Goal: Information Seeking & Learning: Learn about a topic

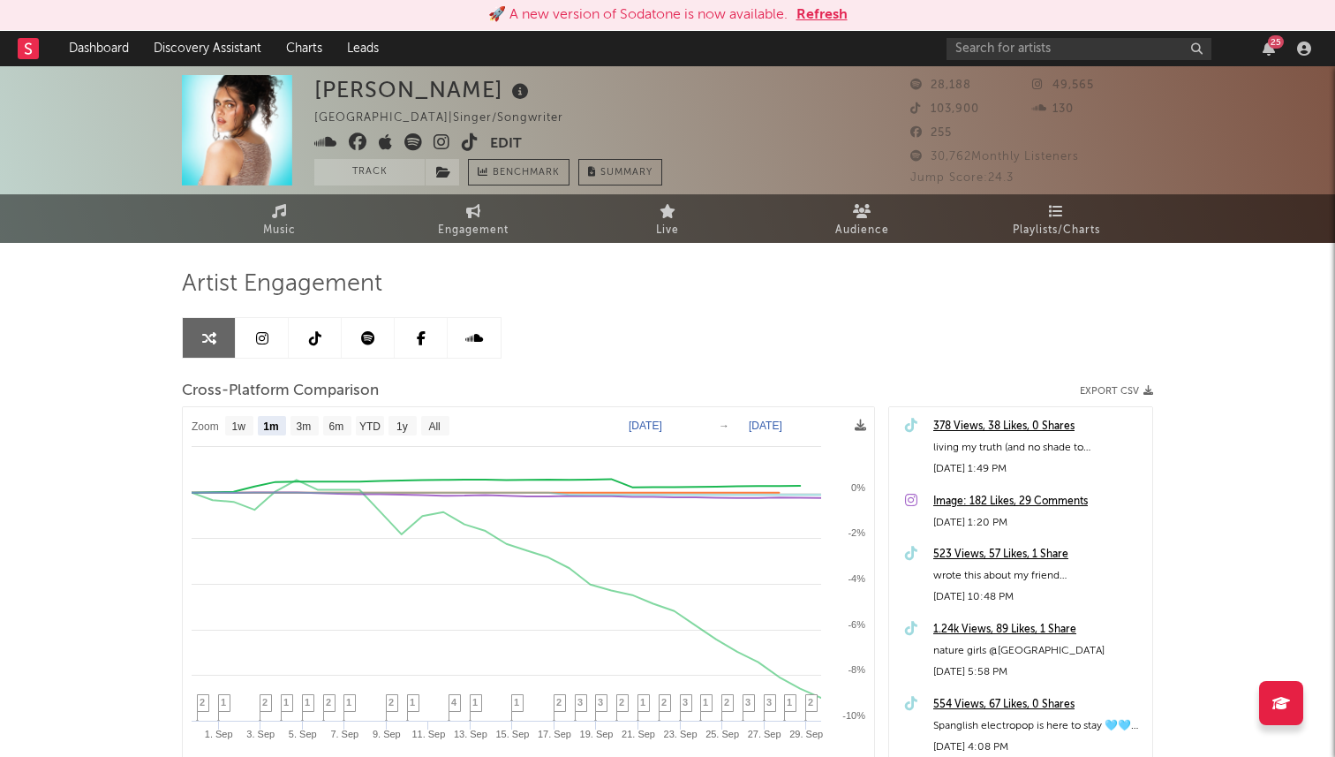
select select "1m"
click at [185, 50] on link "Discovery Assistant" at bounding box center [207, 48] width 132 height 35
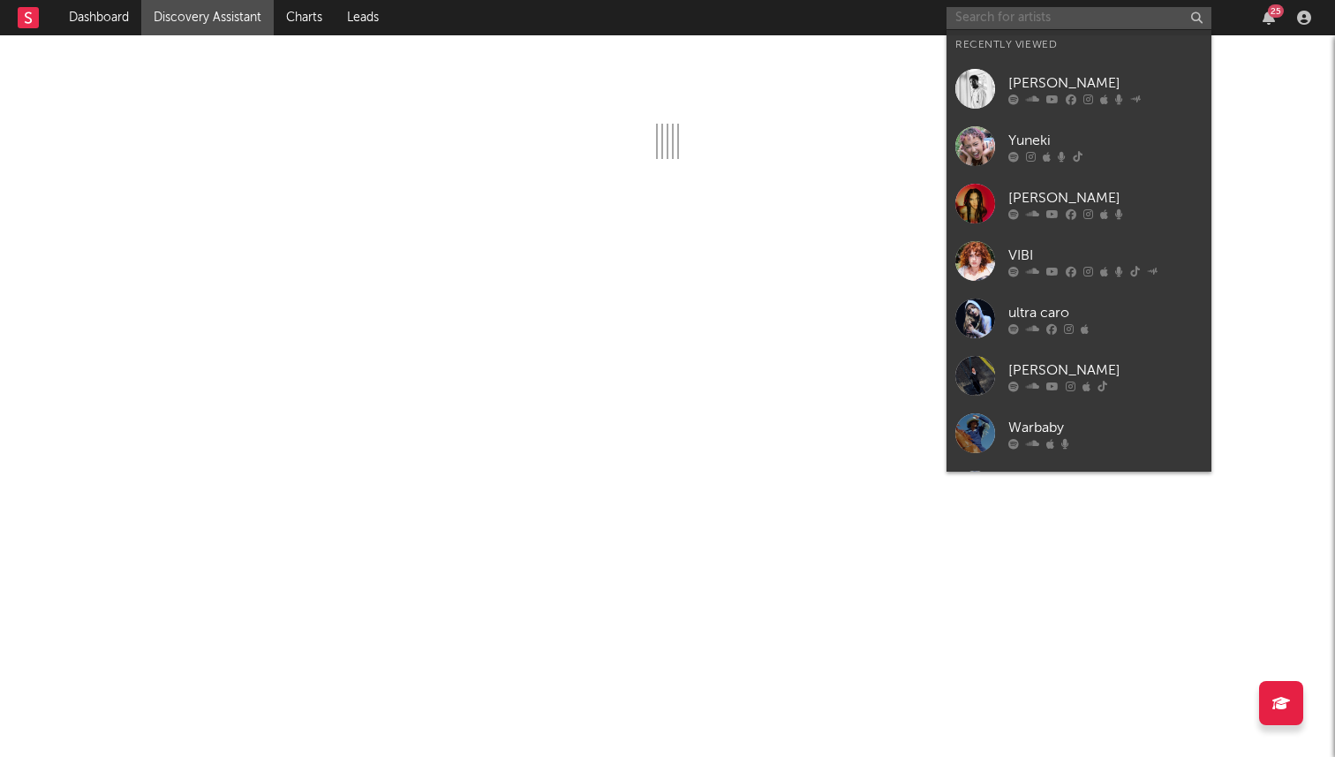
click at [982, 19] on input "text" at bounding box center [1079, 18] width 265 height 22
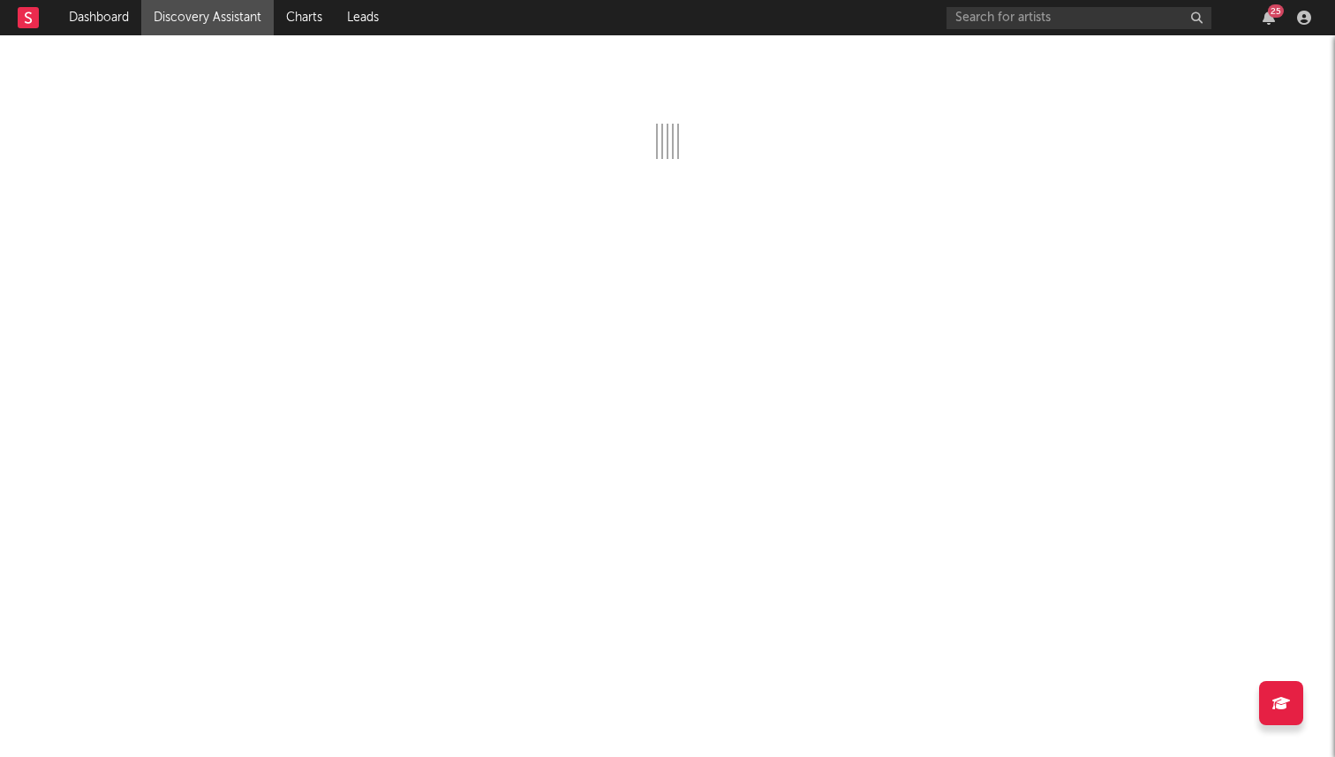
click at [876, 57] on div at bounding box center [667, 396] width 1335 height 722
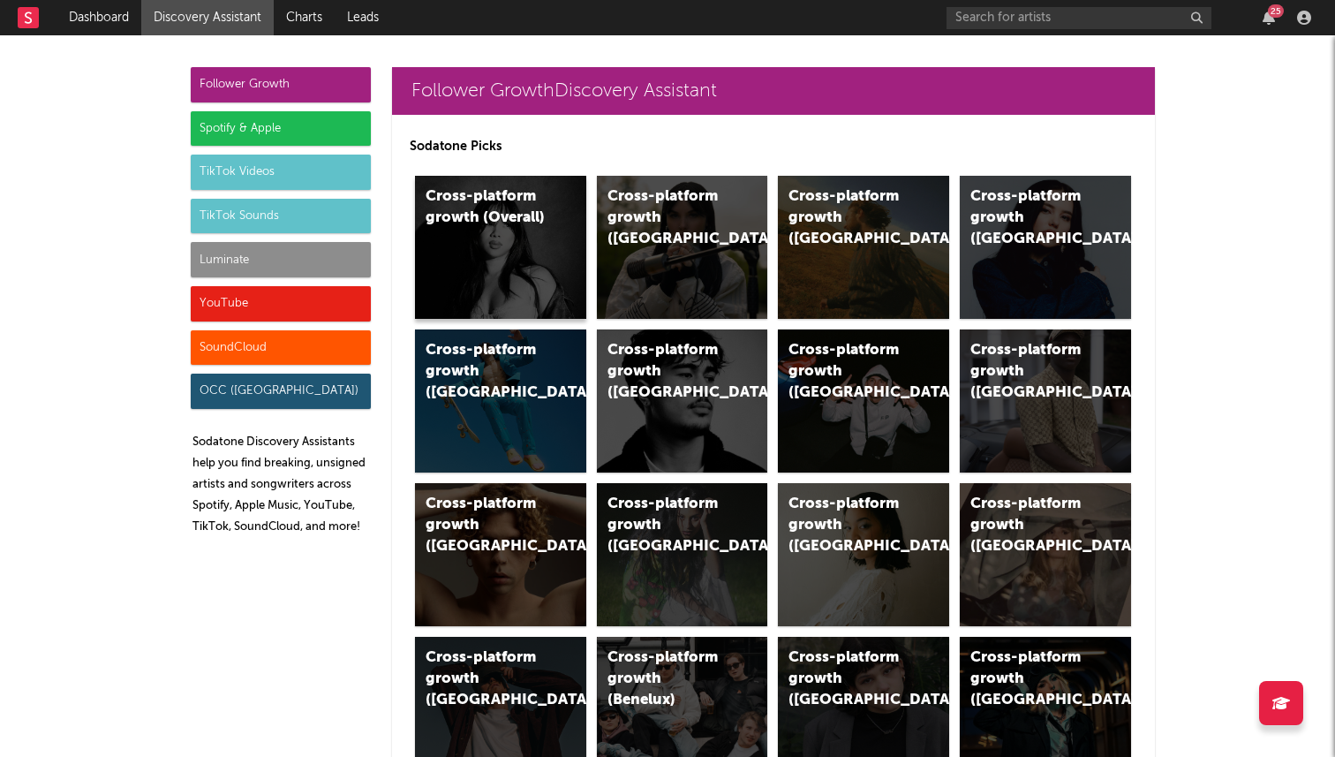
click at [529, 251] on div "Cross-platform growth (Overall)" at bounding box center [500, 247] width 171 height 143
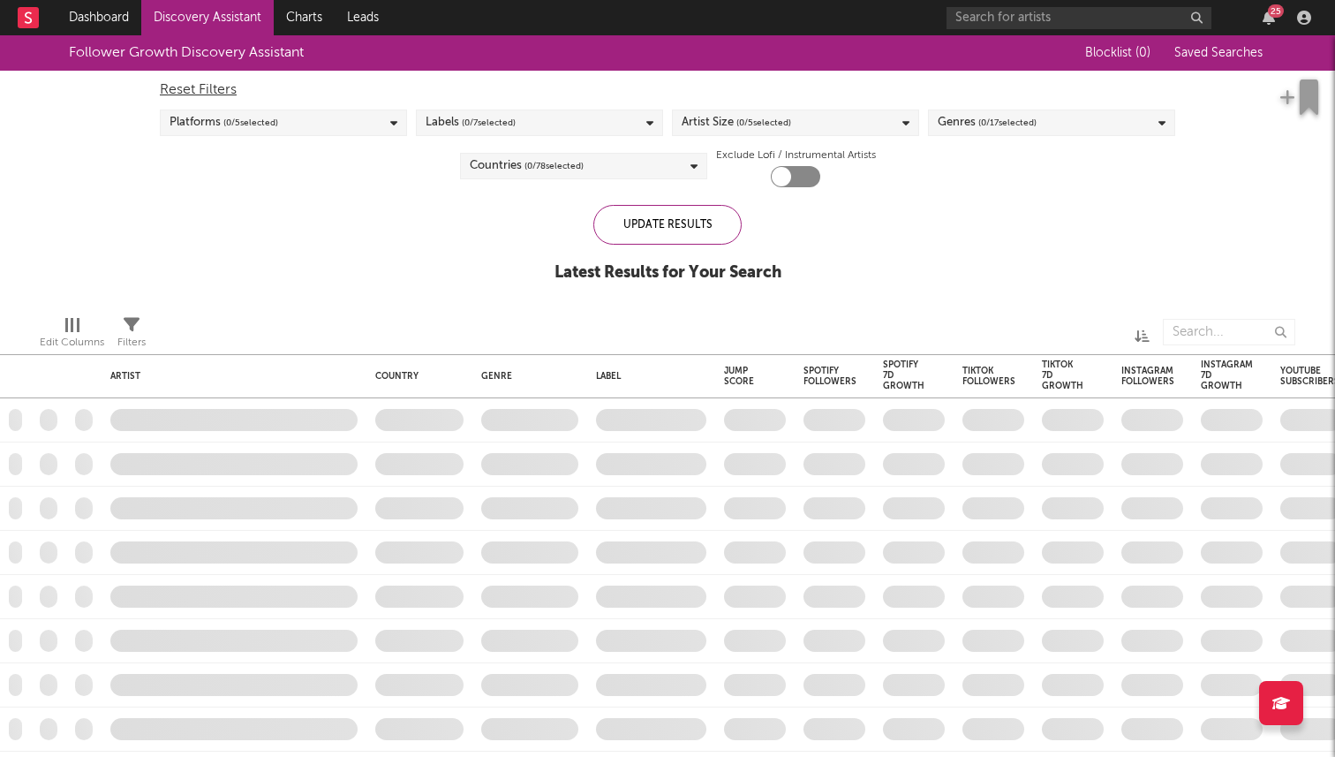
checkbox input "true"
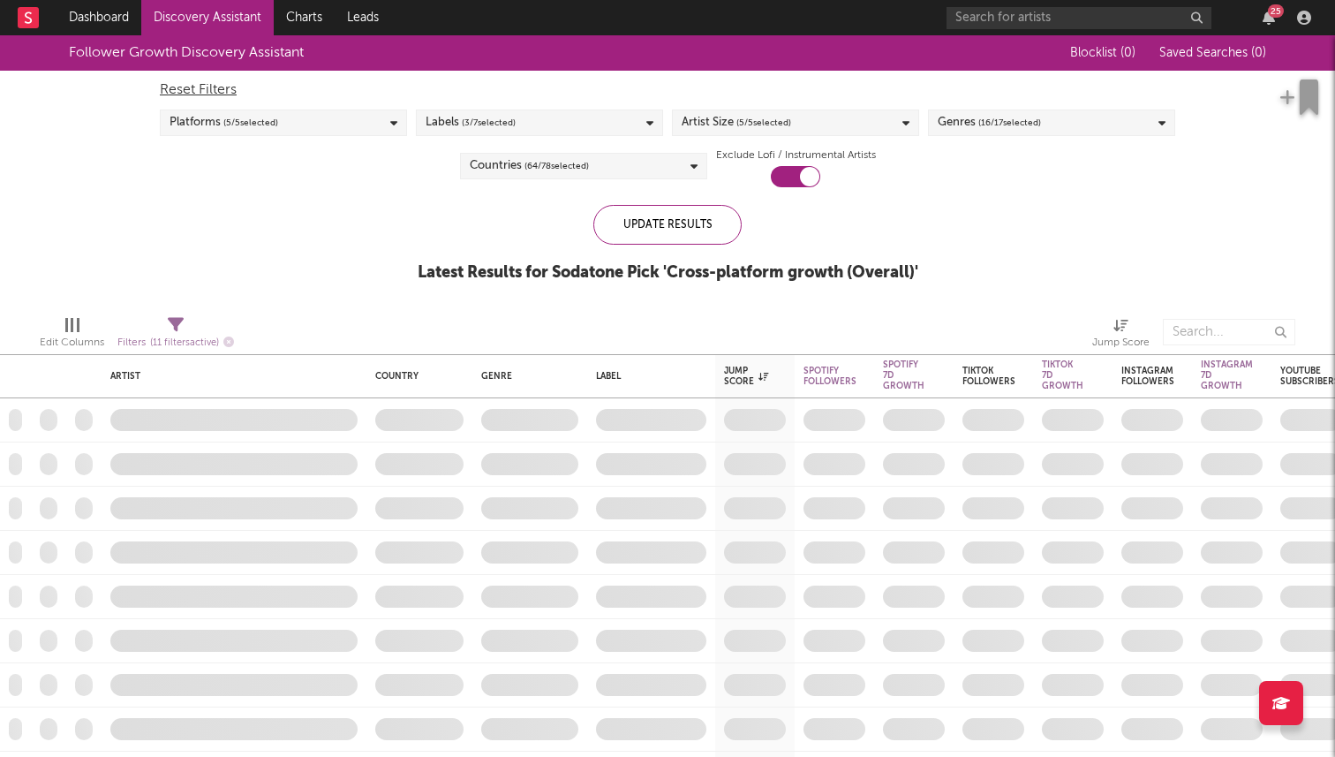
click at [999, 118] on span "( 16 / 17 selected)" at bounding box center [1010, 122] width 63 height 21
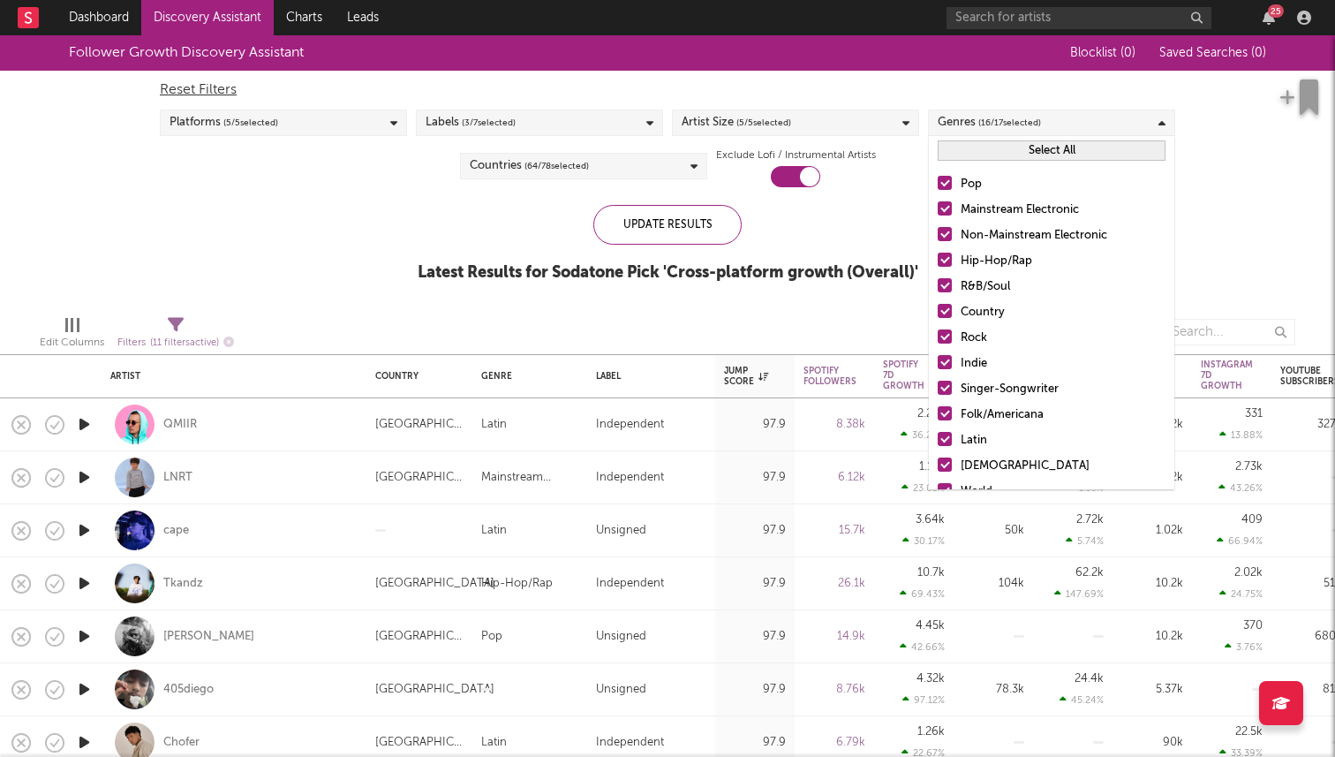
click at [1000, 159] on button "Select All" at bounding box center [1052, 150] width 228 height 20
click at [1013, 152] on button "Deselect All" at bounding box center [1052, 150] width 228 height 20
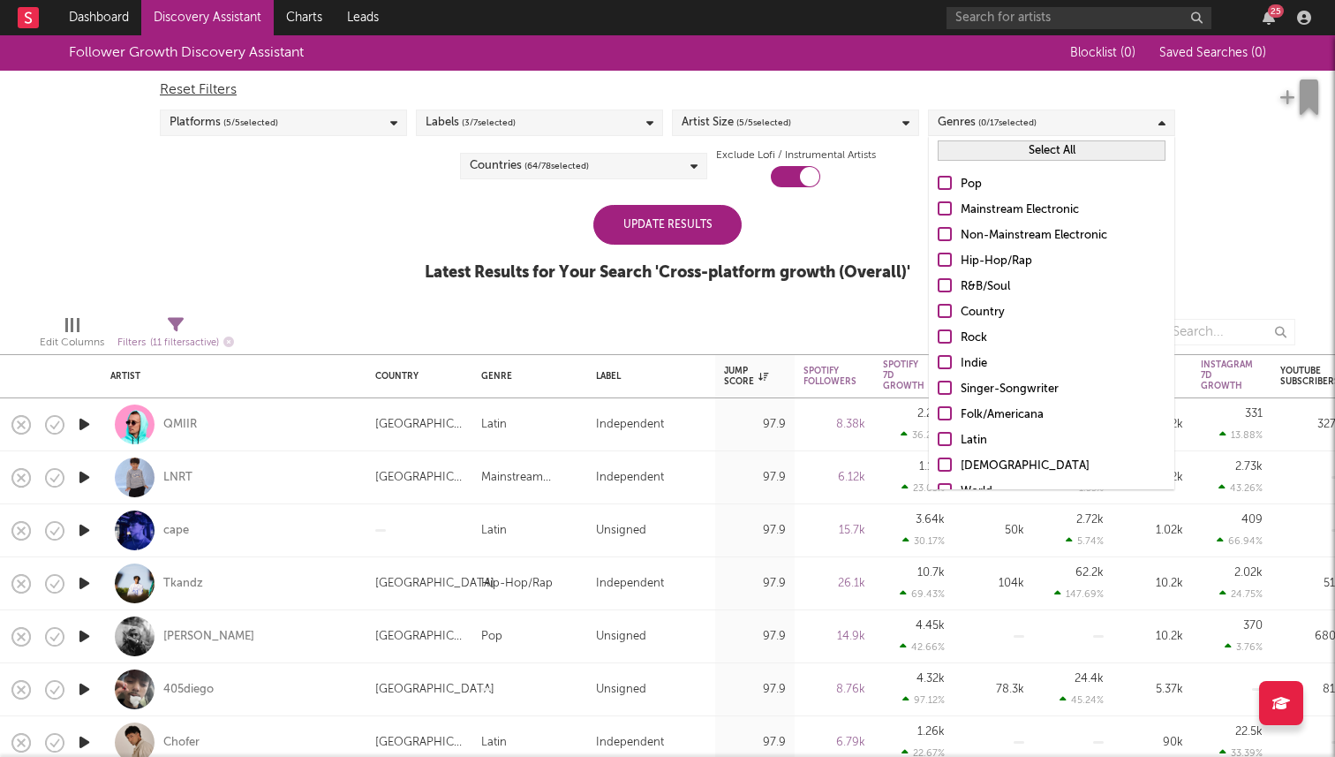
click at [946, 207] on div at bounding box center [945, 208] width 14 height 14
click at [938, 207] on input "Mainstream Electronic" at bounding box center [938, 210] width 0 height 21
click at [946, 238] on div at bounding box center [945, 234] width 14 height 14
click at [938, 238] on input "Non-Mainstream Electronic" at bounding box center [938, 235] width 0 height 21
click at [947, 182] on div at bounding box center [945, 183] width 14 height 14
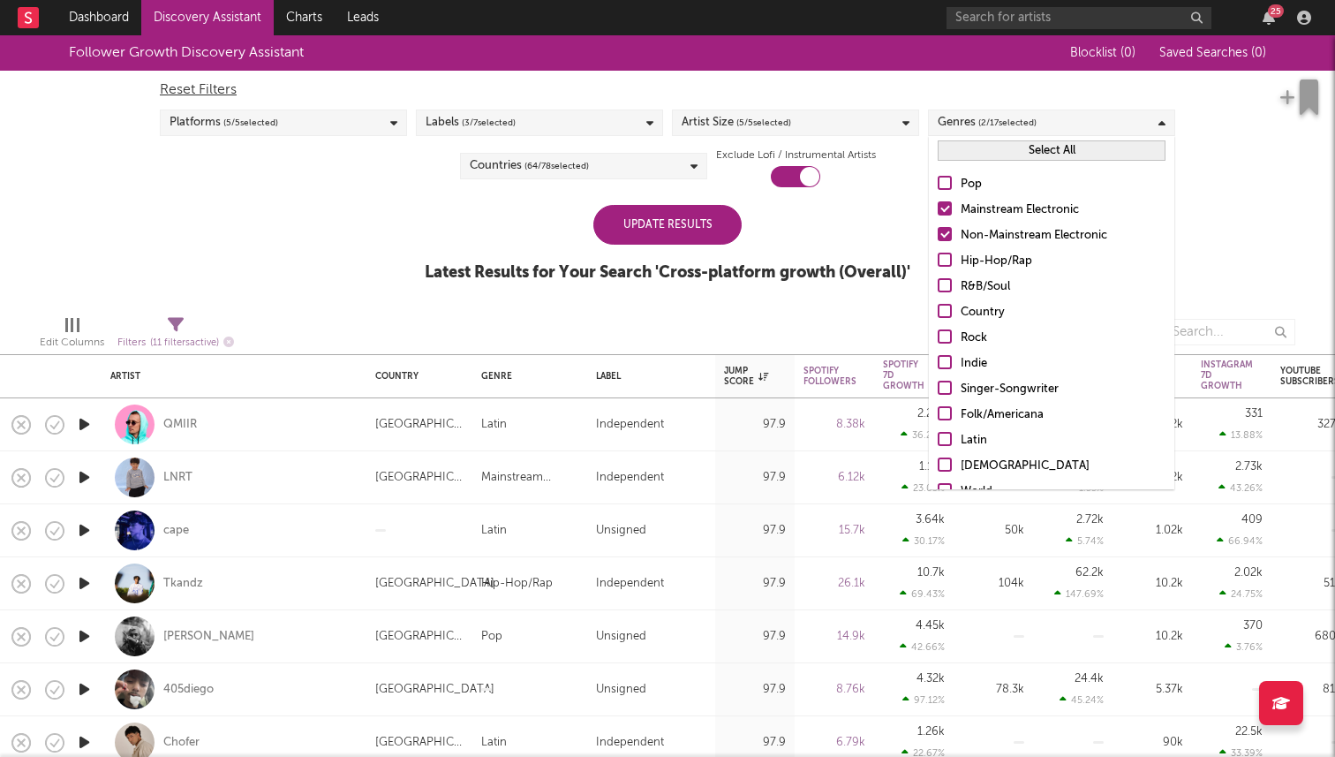
click at [938, 182] on input "Pop" at bounding box center [938, 184] width 0 height 21
click at [856, 243] on div "Update Results Latest Results for Your Search ' Cross-platform growth (Overall)…" at bounding box center [668, 253] width 486 height 96
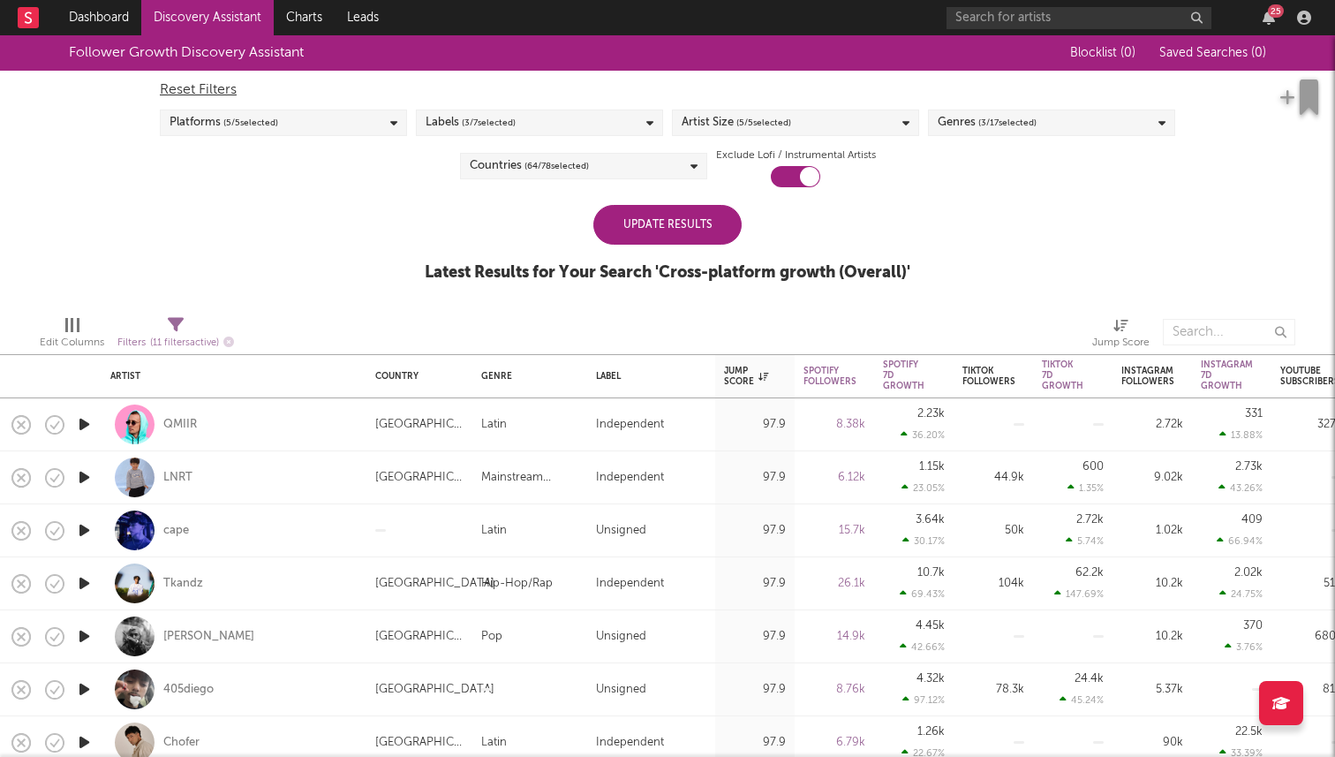
click at [717, 120] on div "Artist Size ( 5 / 5 selected)" at bounding box center [737, 122] width 110 height 21
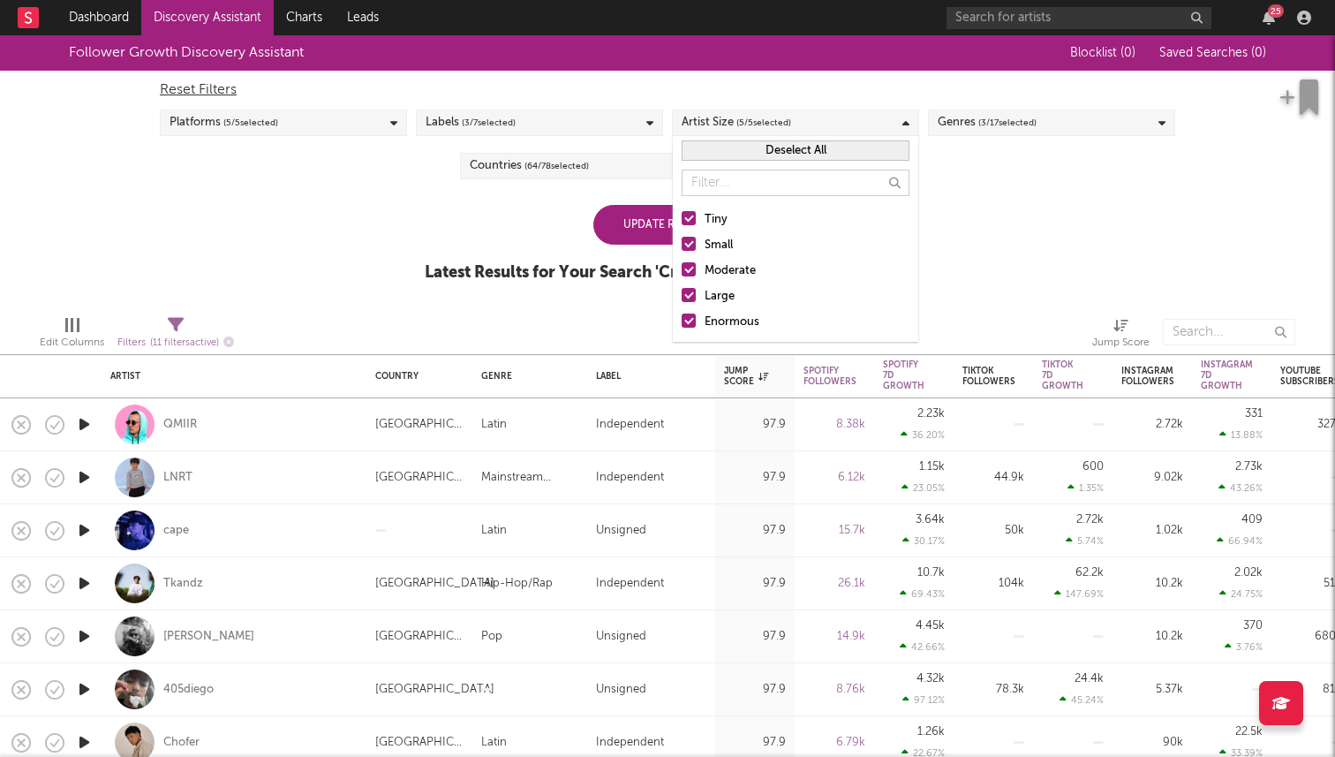
click at [689, 294] on div at bounding box center [689, 295] width 14 height 14
click at [682, 294] on input "Large" at bounding box center [682, 296] width 0 height 21
drag, startPoint x: 691, startPoint y: 317, endPoint x: 664, endPoint y: 299, distance: 32.3
click at [691, 317] on div at bounding box center [689, 321] width 14 height 14
click at [682, 317] on input "Enormous" at bounding box center [682, 322] width 0 height 21
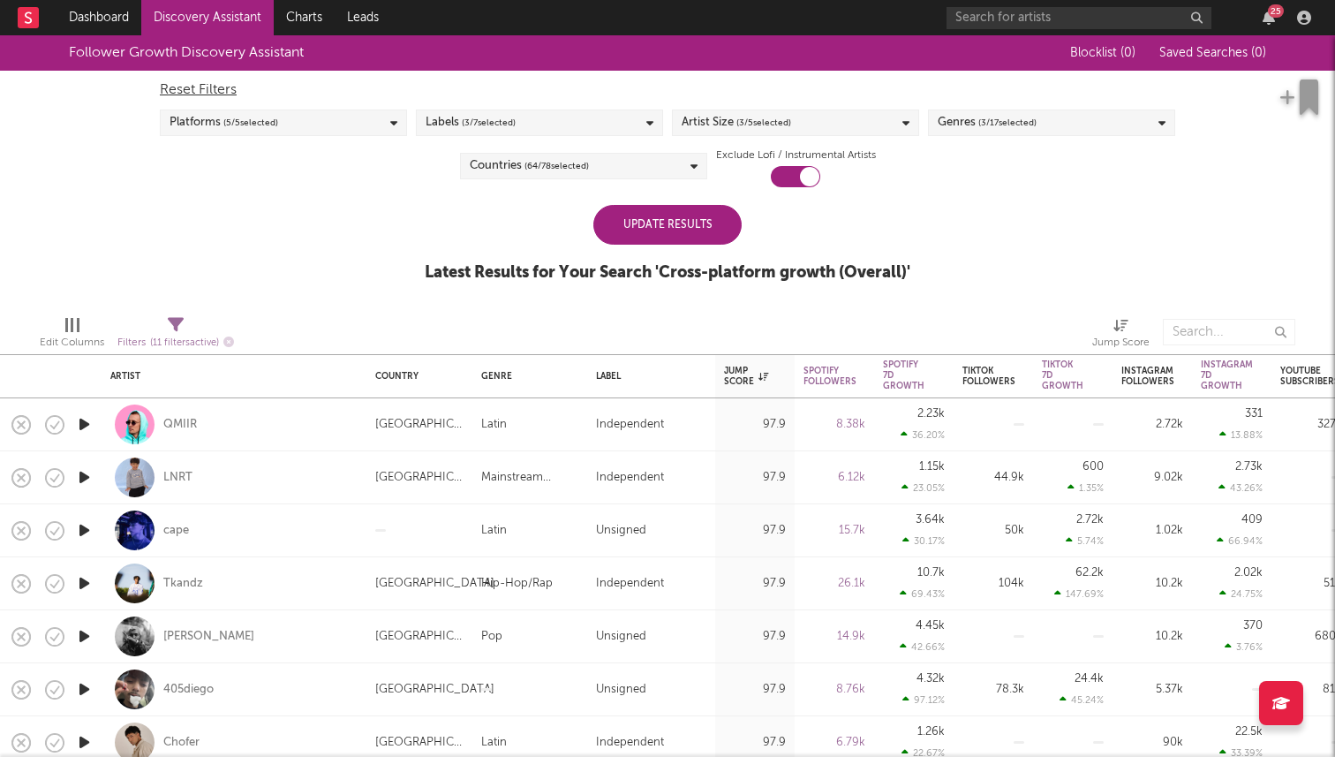
click at [505, 202] on div "Follower Growth Discovery Assistant Blocklist ( 0 ) Saved Searches ( 0 ) Reset …" at bounding box center [667, 168] width 1335 height 266
click at [519, 170] on div "Countries ( 64 / 78 selected)" at bounding box center [529, 165] width 119 height 21
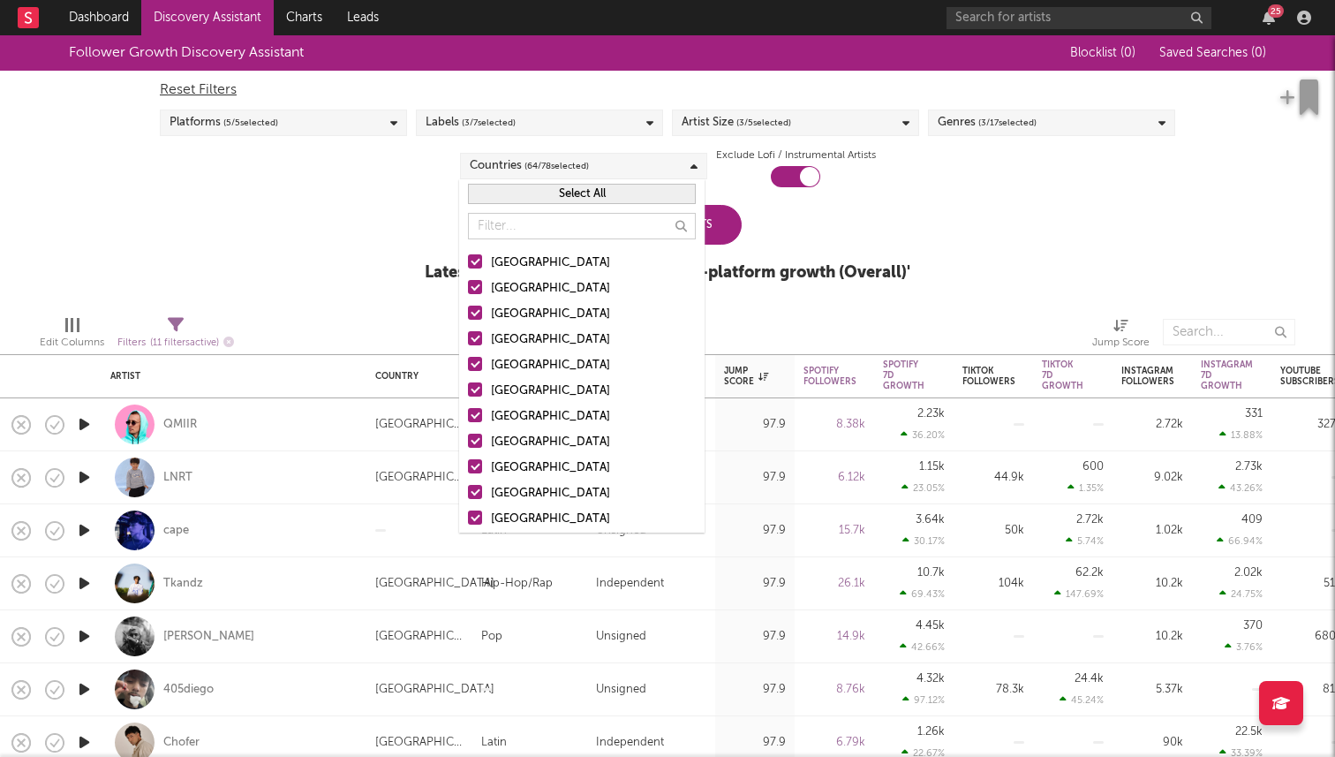
click at [570, 196] on button "Select All" at bounding box center [582, 194] width 228 height 20
click at [586, 190] on button "Deselect All" at bounding box center [582, 194] width 228 height 20
click at [478, 258] on div at bounding box center [475, 261] width 14 height 14
click at [468, 258] on input "United States" at bounding box center [468, 263] width 0 height 21
click at [478, 284] on div at bounding box center [475, 287] width 14 height 14
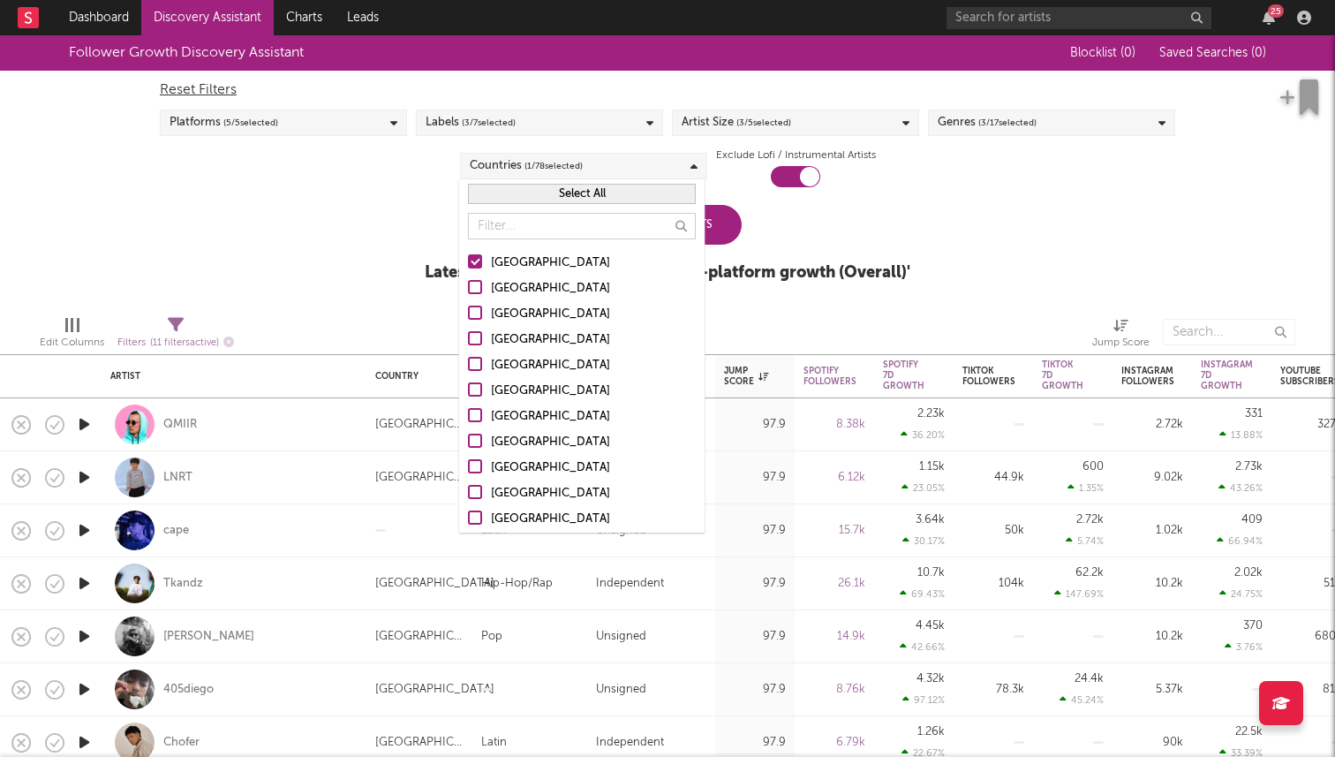
click at [468, 284] on input "Australia" at bounding box center [468, 288] width 0 height 21
click at [477, 310] on div at bounding box center [475, 313] width 14 height 14
click at [468, 310] on input "Canada" at bounding box center [468, 314] width 0 height 21
click at [475, 334] on div at bounding box center [475, 338] width 14 height 14
click at [468, 334] on input "United Kingdom" at bounding box center [468, 339] width 0 height 21
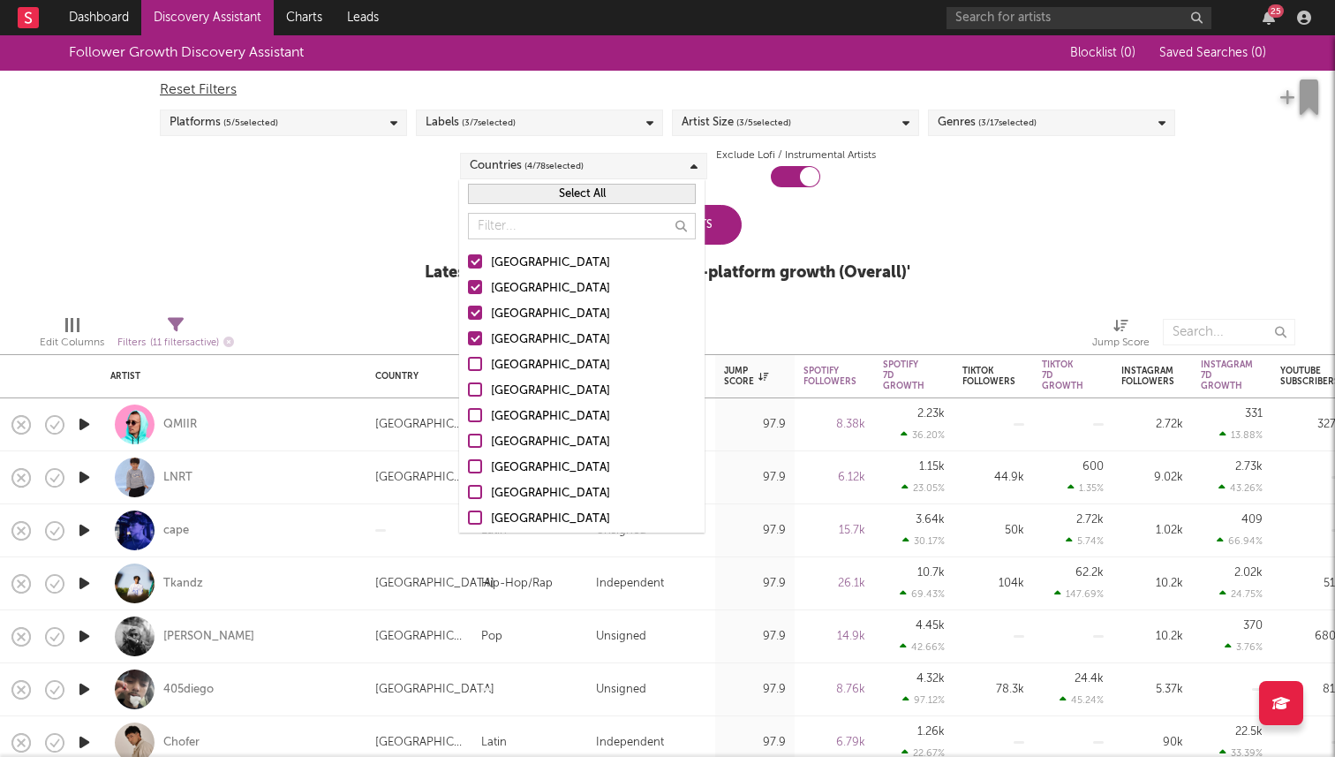
click at [478, 366] on div at bounding box center [475, 364] width 14 height 14
click at [468, 366] on input "Germany" at bounding box center [468, 365] width 0 height 21
click at [477, 421] on div at bounding box center [475, 415] width 14 height 14
click at [468, 421] on input "France" at bounding box center [468, 416] width 0 height 21
click at [475, 446] on div at bounding box center [475, 441] width 14 height 14
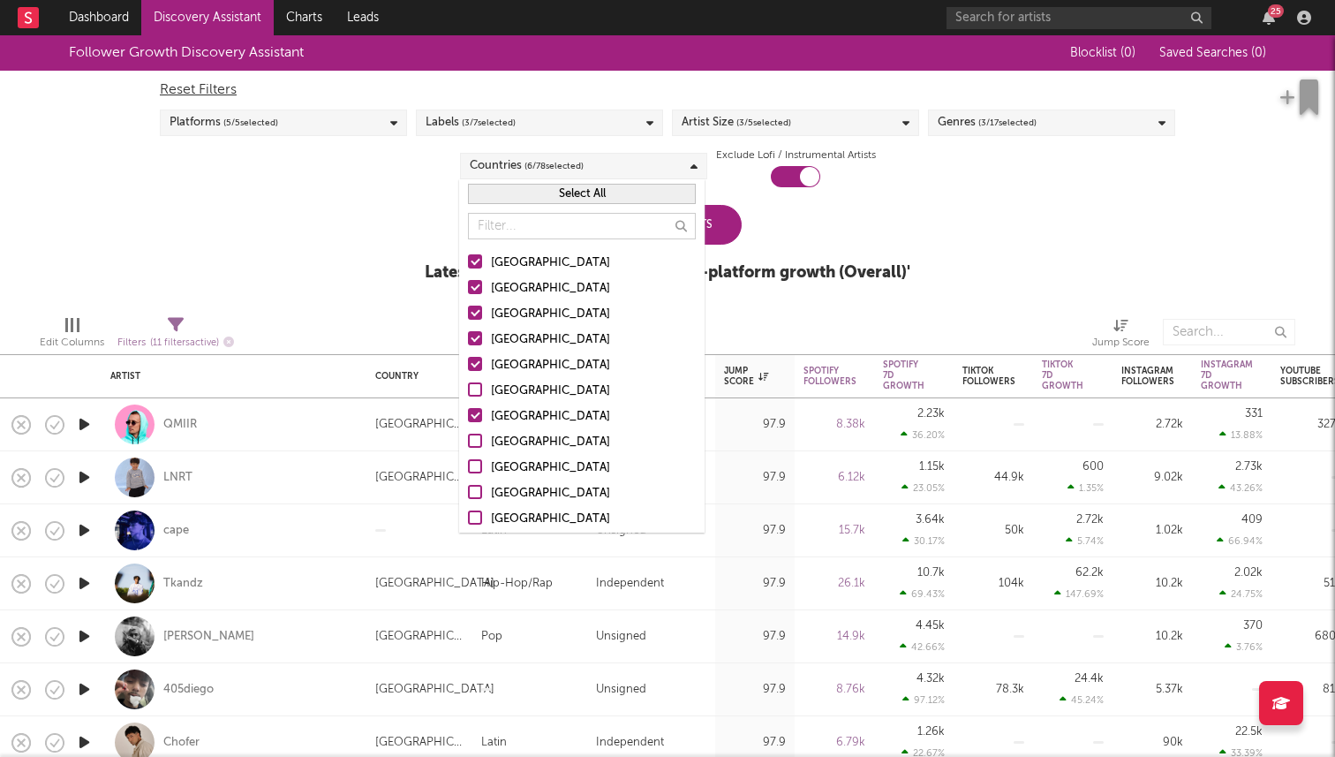
click at [468, 446] on input "[GEOGRAPHIC_DATA]" at bounding box center [468, 442] width 0 height 21
click at [475, 260] on div at bounding box center [475, 261] width 14 height 14
click at [468, 260] on input "United States" at bounding box center [468, 263] width 0 height 21
click at [474, 295] on label "Australia" at bounding box center [582, 288] width 228 height 21
click at [468, 295] on input "Australia" at bounding box center [468, 288] width 0 height 21
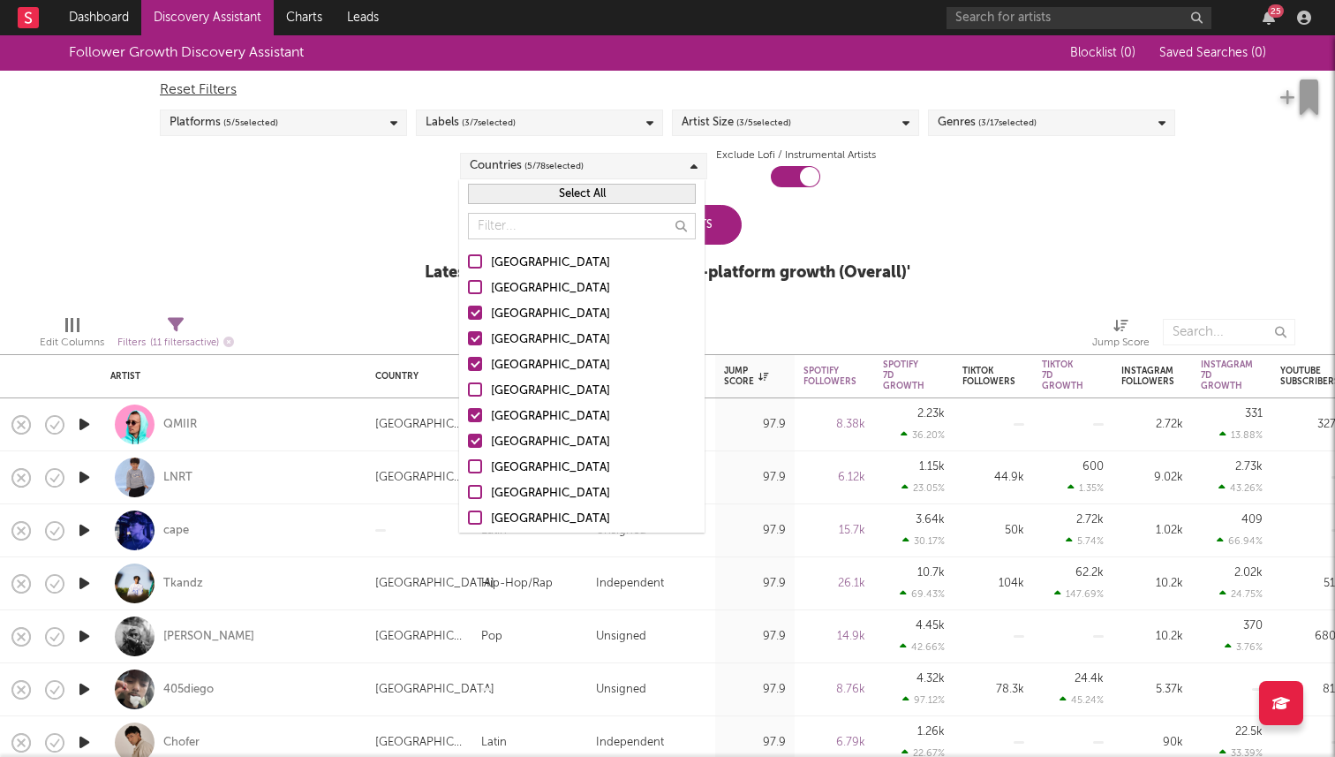
click at [472, 311] on div at bounding box center [475, 313] width 14 height 14
click at [468, 311] on input "Canada" at bounding box center [468, 314] width 0 height 21
click at [472, 331] on div at bounding box center [475, 338] width 14 height 14
click at [468, 331] on input "United Kingdom" at bounding box center [468, 339] width 0 height 21
click at [476, 329] on label "United Kingdom" at bounding box center [582, 339] width 228 height 21
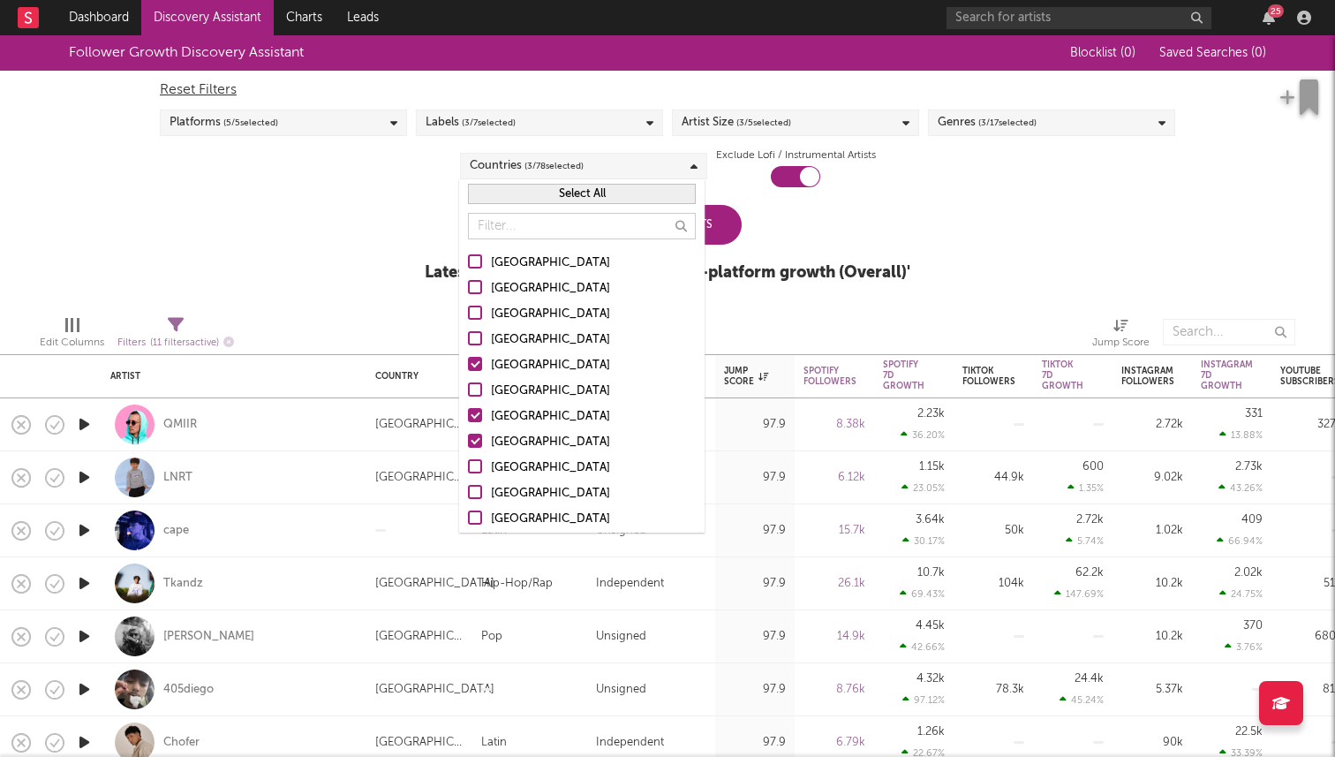
click at [468, 329] on input "United Kingdom" at bounding box center [468, 339] width 0 height 21
click at [866, 234] on div "Update Results Latest Results for Your Search ' Cross-platform growth (Overall)…" at bounding box center [668, 253] width 486 height 96
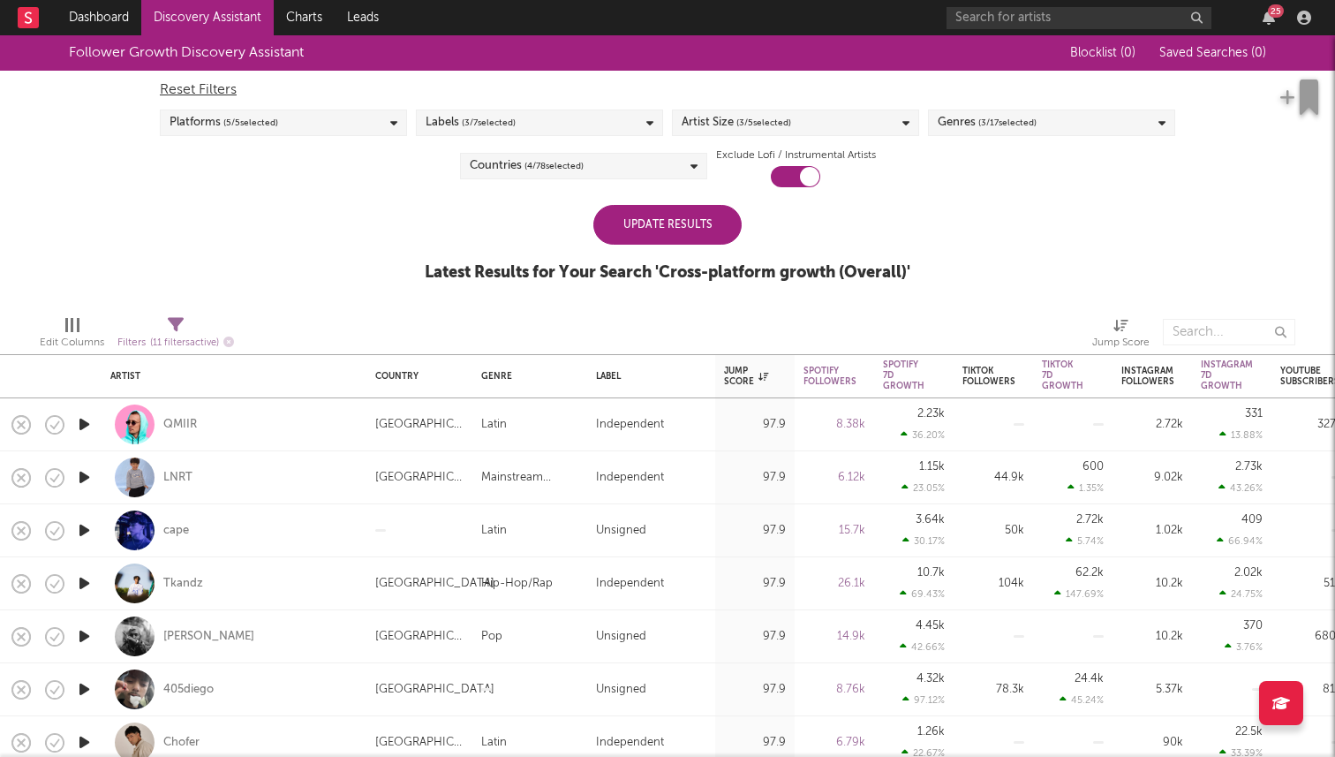
click at [615, 171] on div "Countries ( 4 / 78 selected)" at bounding box center [583, 166] width 247 height 26
click at [808, 267] on div "Latest Results for Your Search ' Cross-platform growth (Overall) '" at bounding box center [668, 272] width 486 height 21
click at [648, 219] on div "Update Results" at bounding box center [667, 225] width 148 height 40
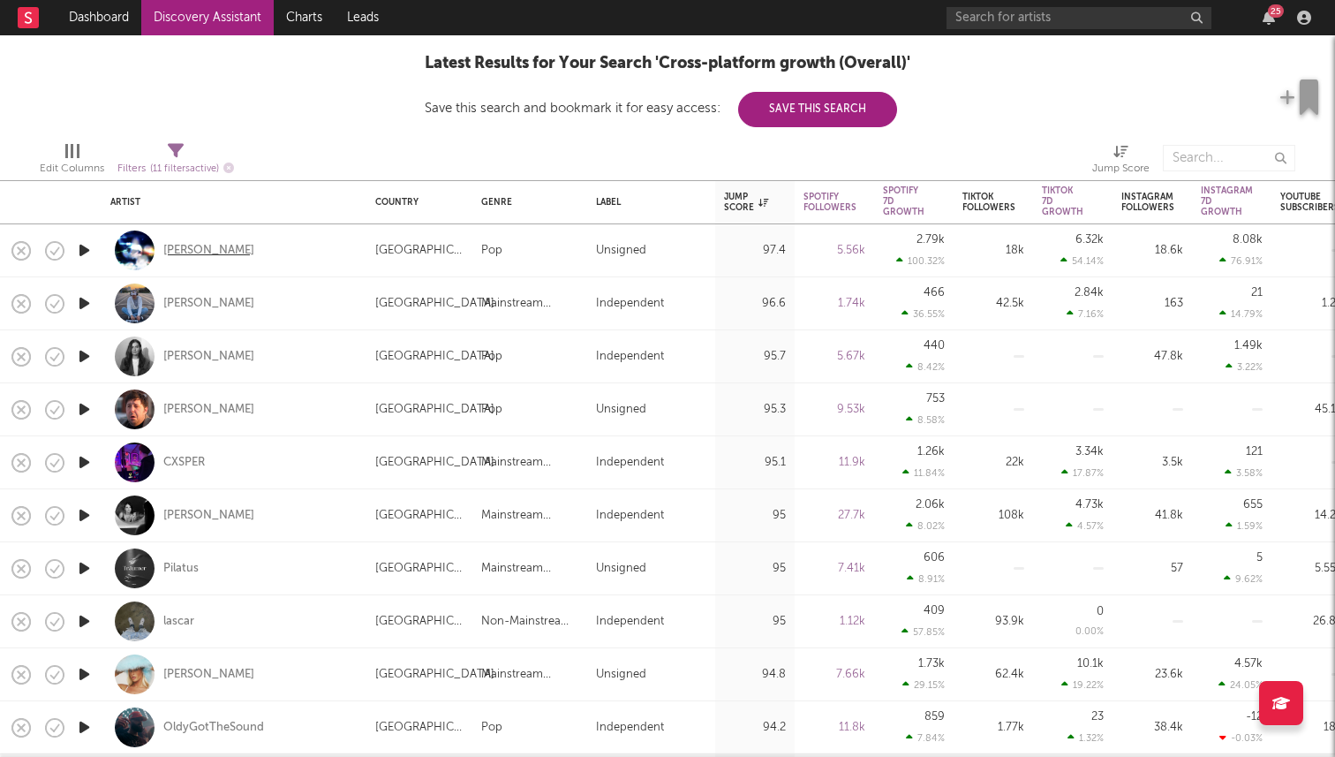
click at [213, 251] on div "Ariane Bonzini" at bounding box center [208, 251] width 91 height 16
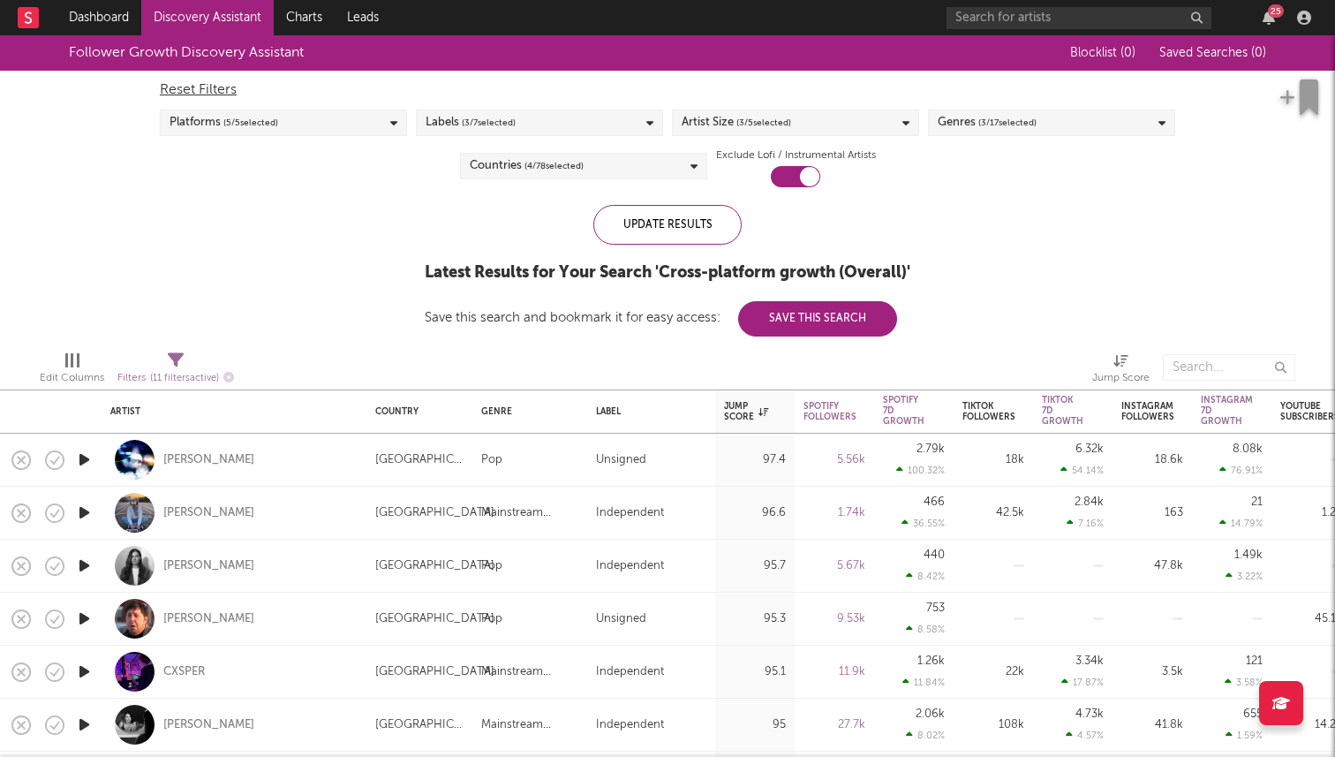
click at [1045, 125] on div "Genres ( 3 / 17 selected)" at bounding box center [1051, 123] width 247 height 26
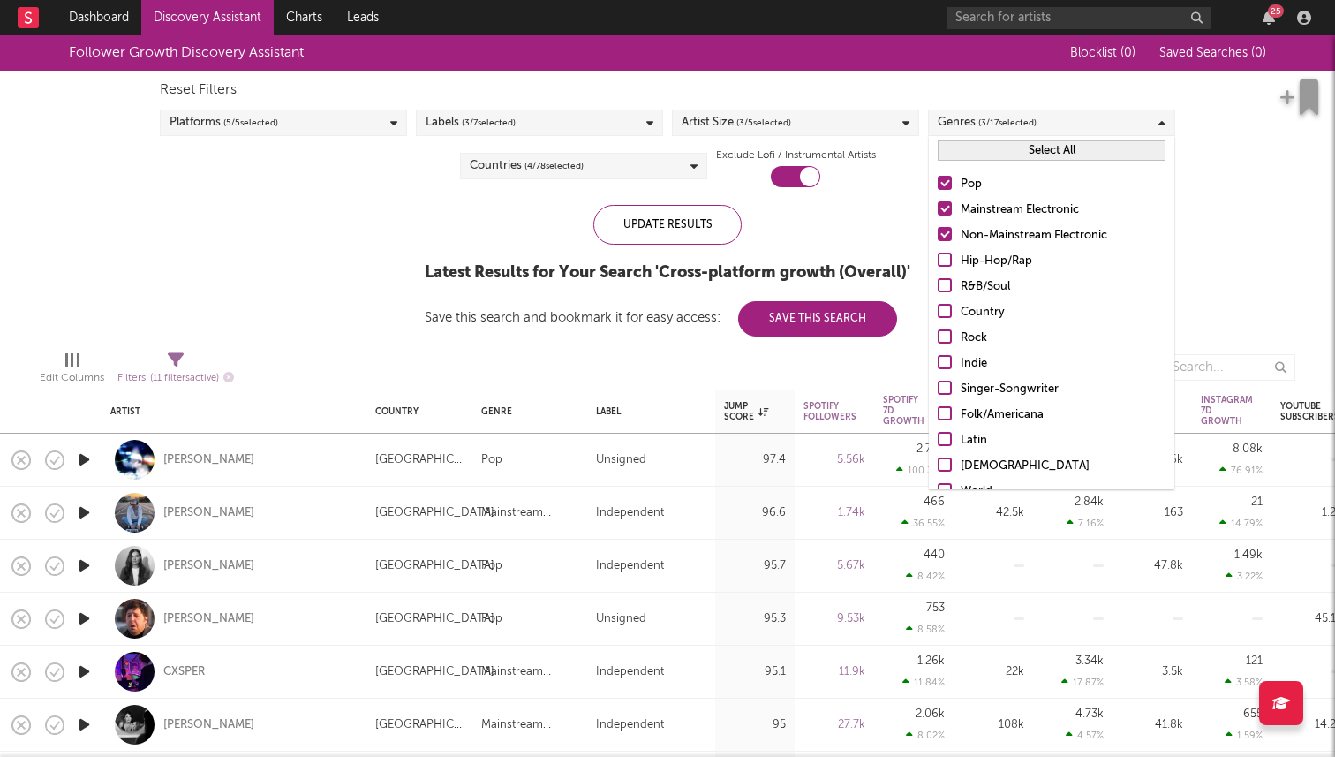
click at [948, 179] on div at bounding box center [945, 183] width 14 height 14
click at [938, 179] on input "Pop" at bounding box center [938, 184] width 0 height 21
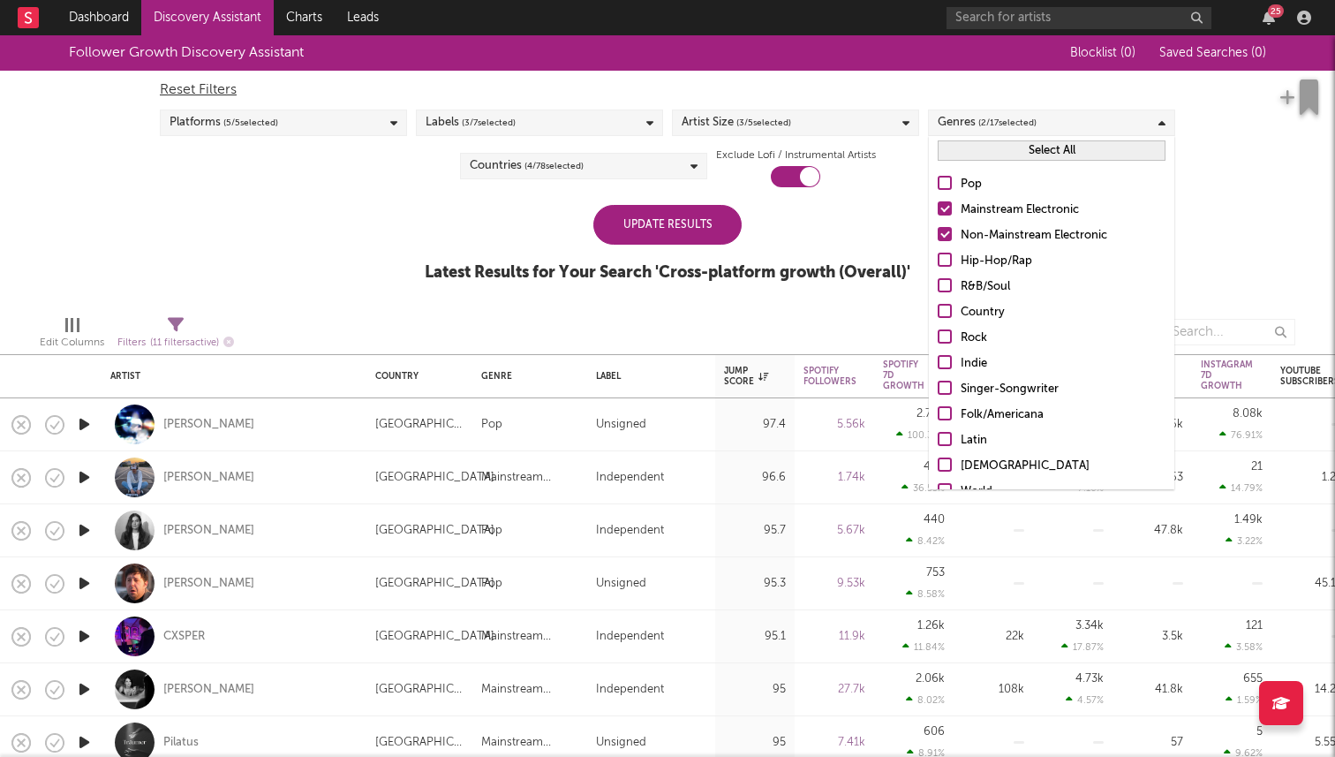
click at [704, 238] on div "Update Results" at bounding box center [667, 225] width 148 height 40
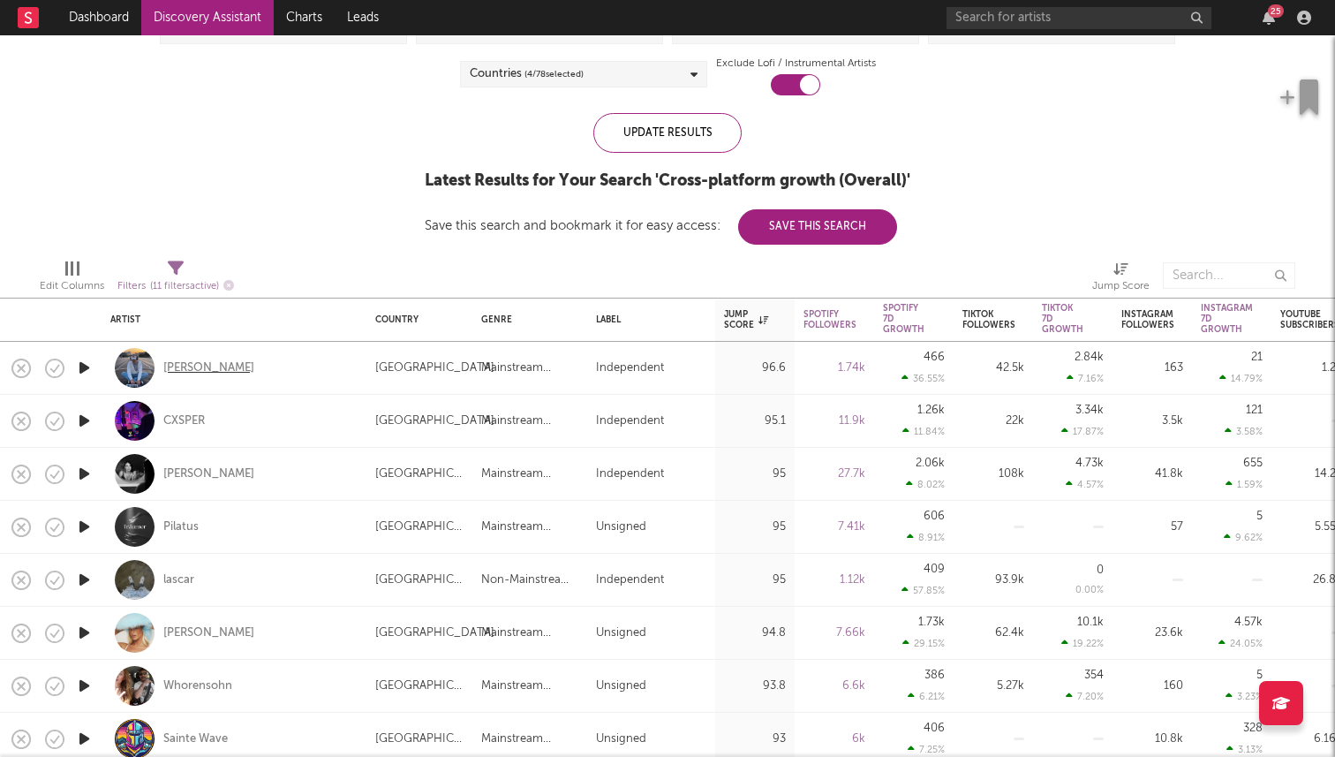
click at [199, 368] on div "Leo Walt" at bounding box center [208, 368] width 91 height 16
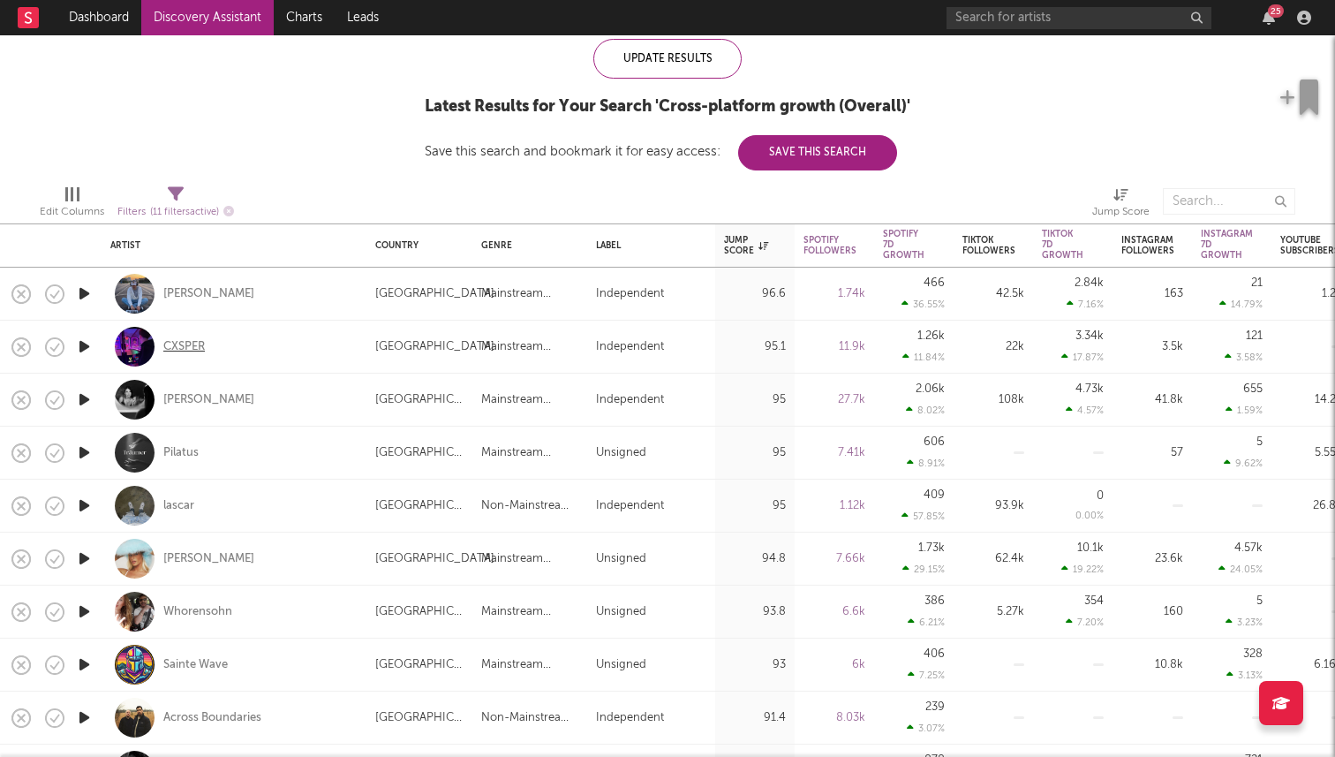
click at [192, 345] on div "CXSPER" at bounding box center [184, 347] width 42 height 16
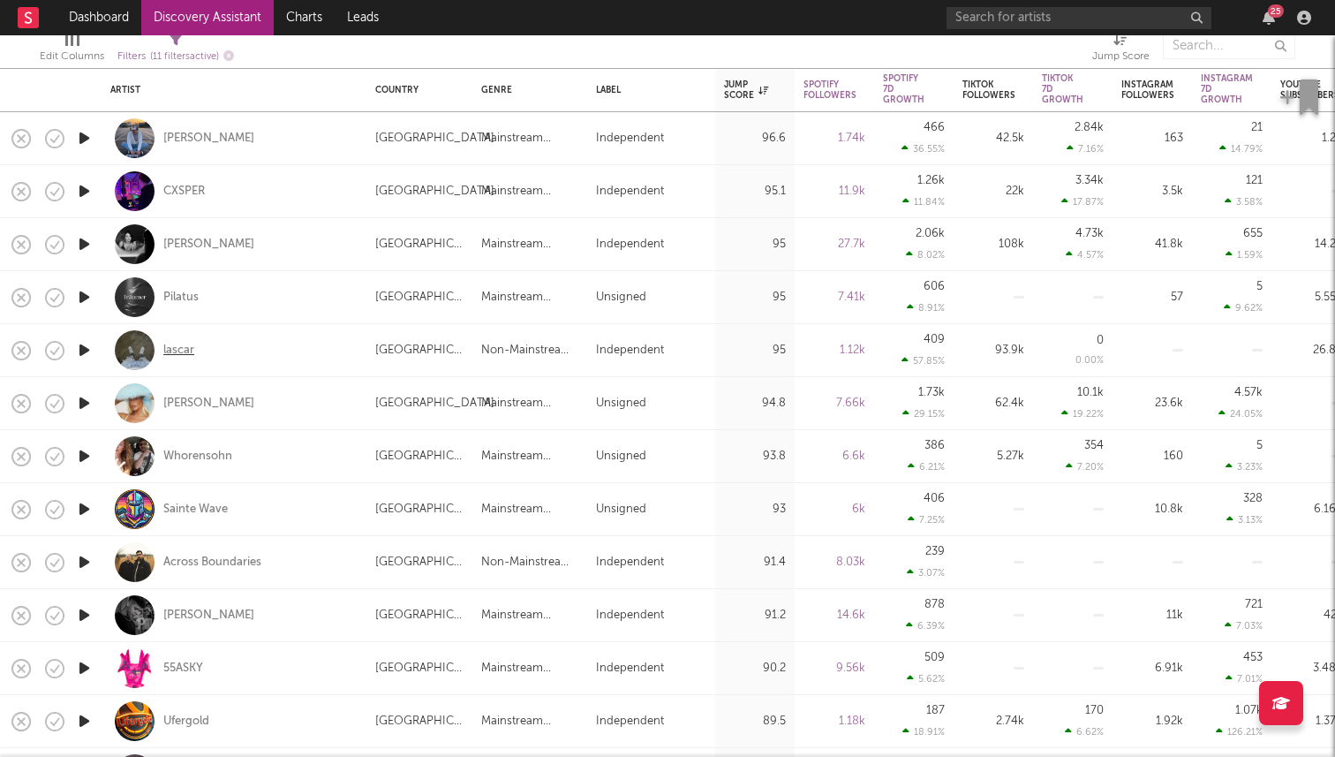
click at [188, 347] on div "lascar" at bounding box center [178, 351] width 31 height 16
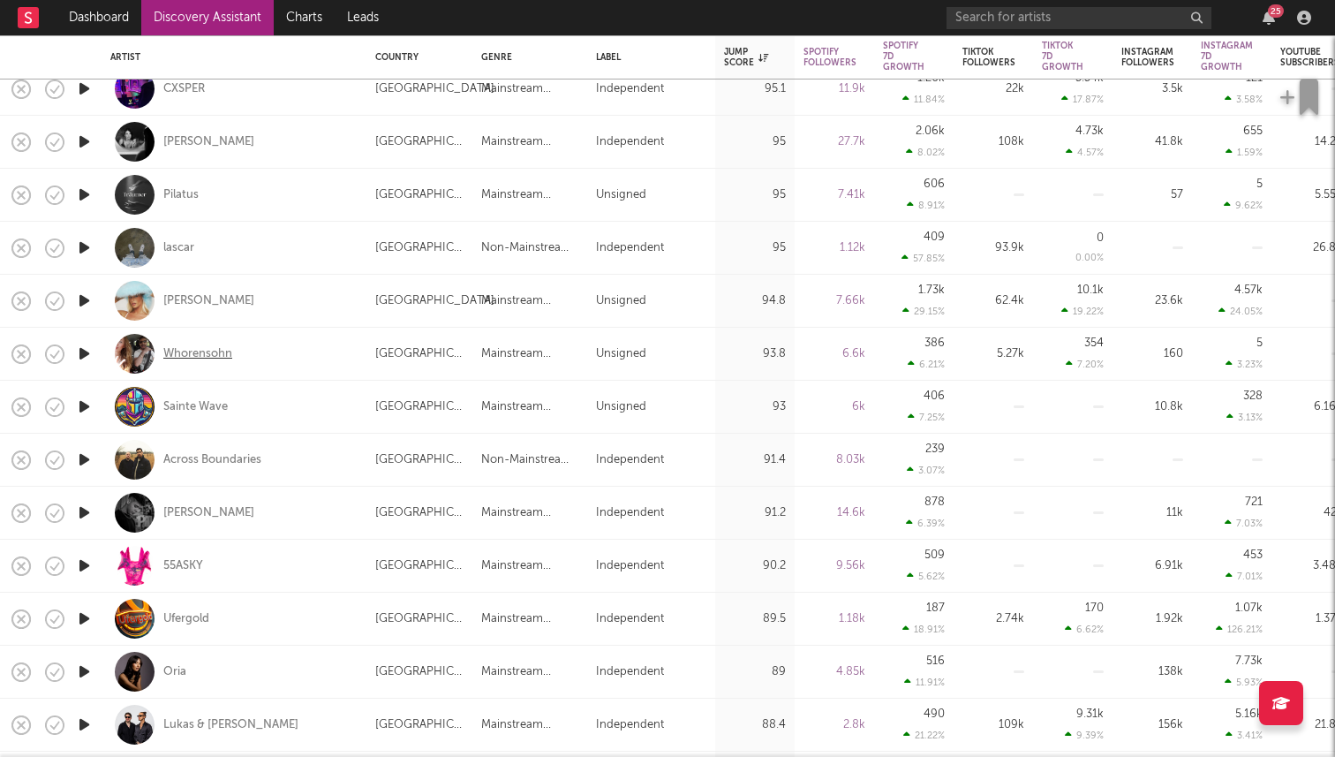
click at [223, 351] on div "Whorensohn" at bounding box center [197, 354] width 69 height 16
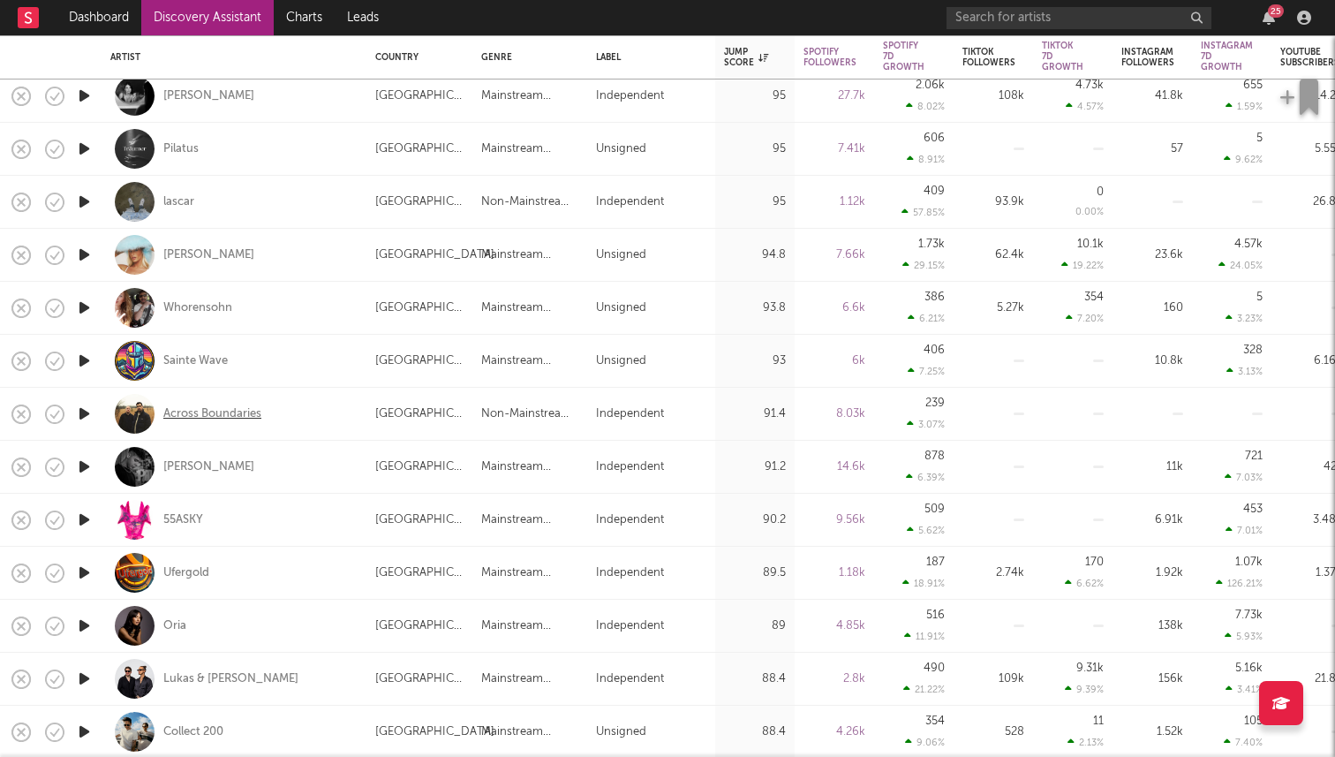
click at [239, 418] on div "Across Boundaries" at bounding box center [212, 414] width 98 height 16
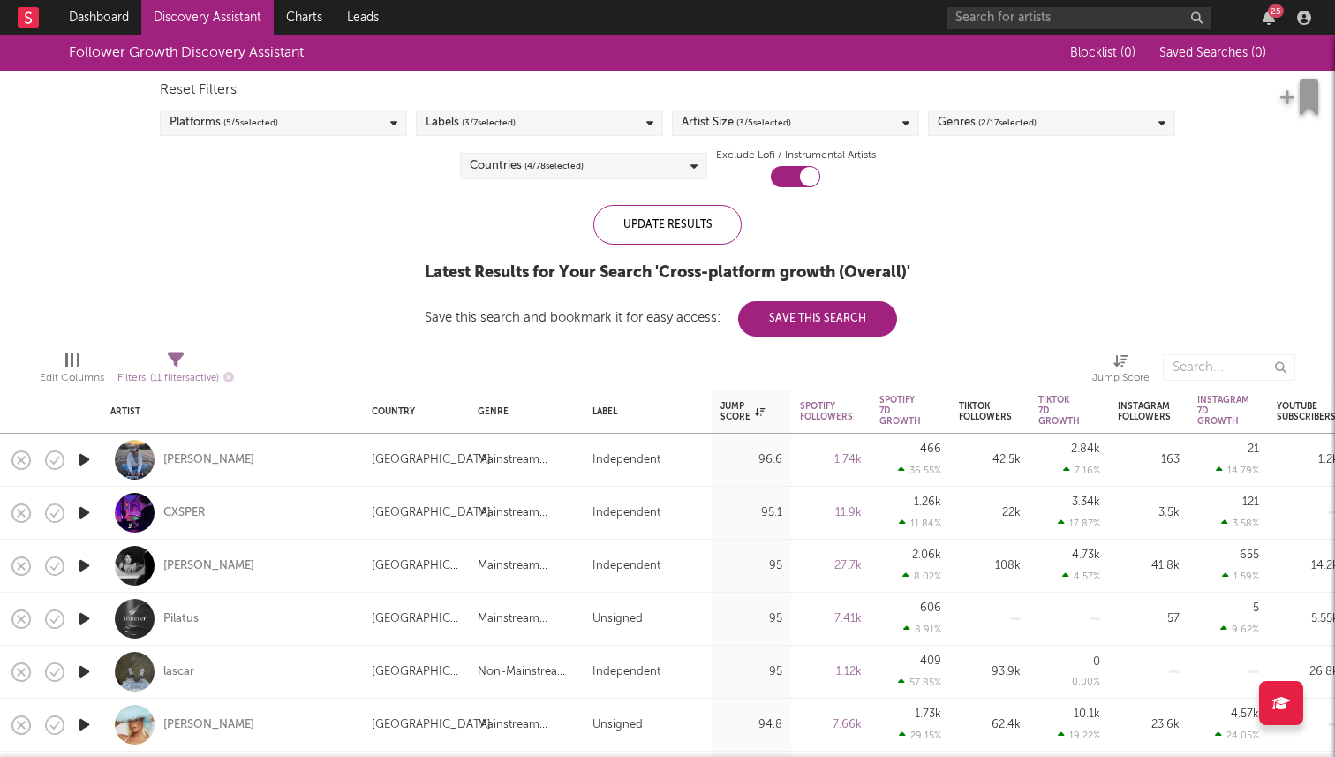
click at [1100, 117] on div "Genres ( 2 / 17 selected)" at bounding box center [1051, 123] width 247 height 26
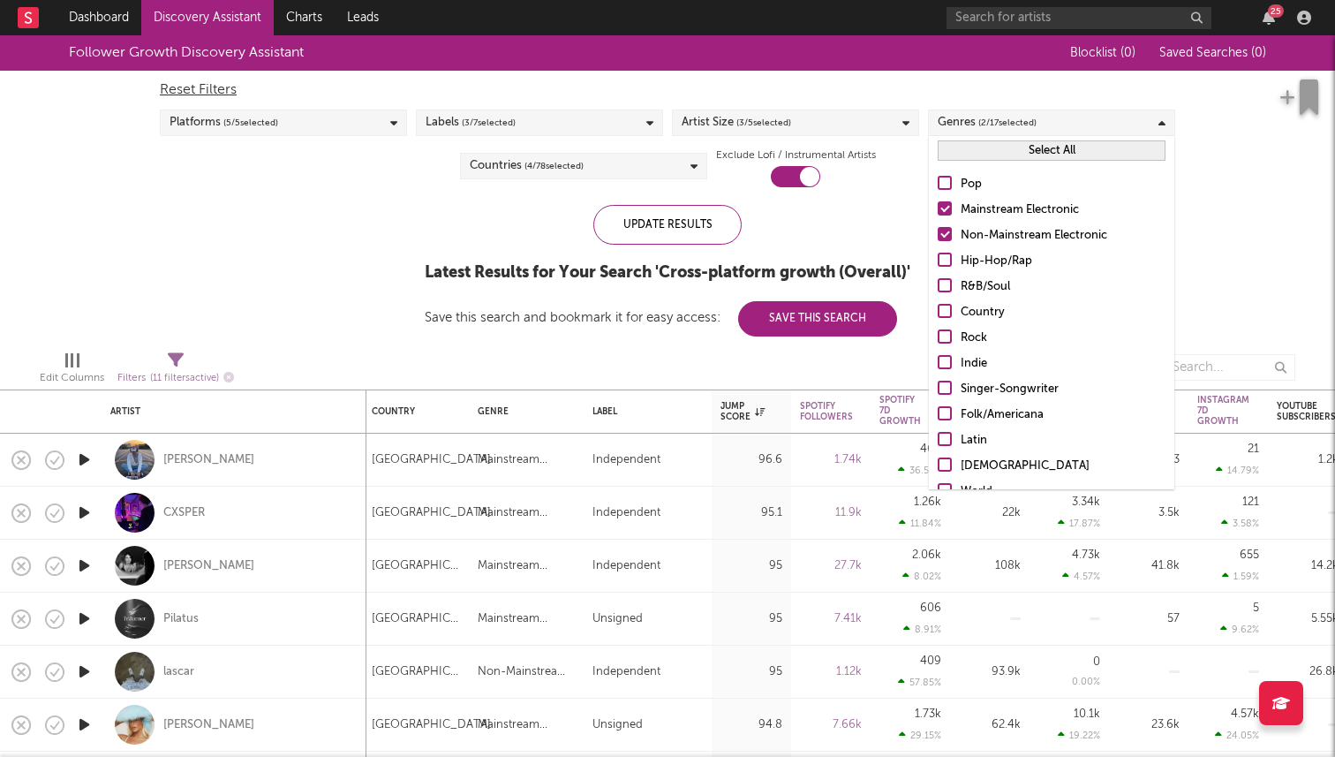
click at [579, 165] on span "( 4 / 78 selected)" at bounding box center [554, 165] width 59 height 21
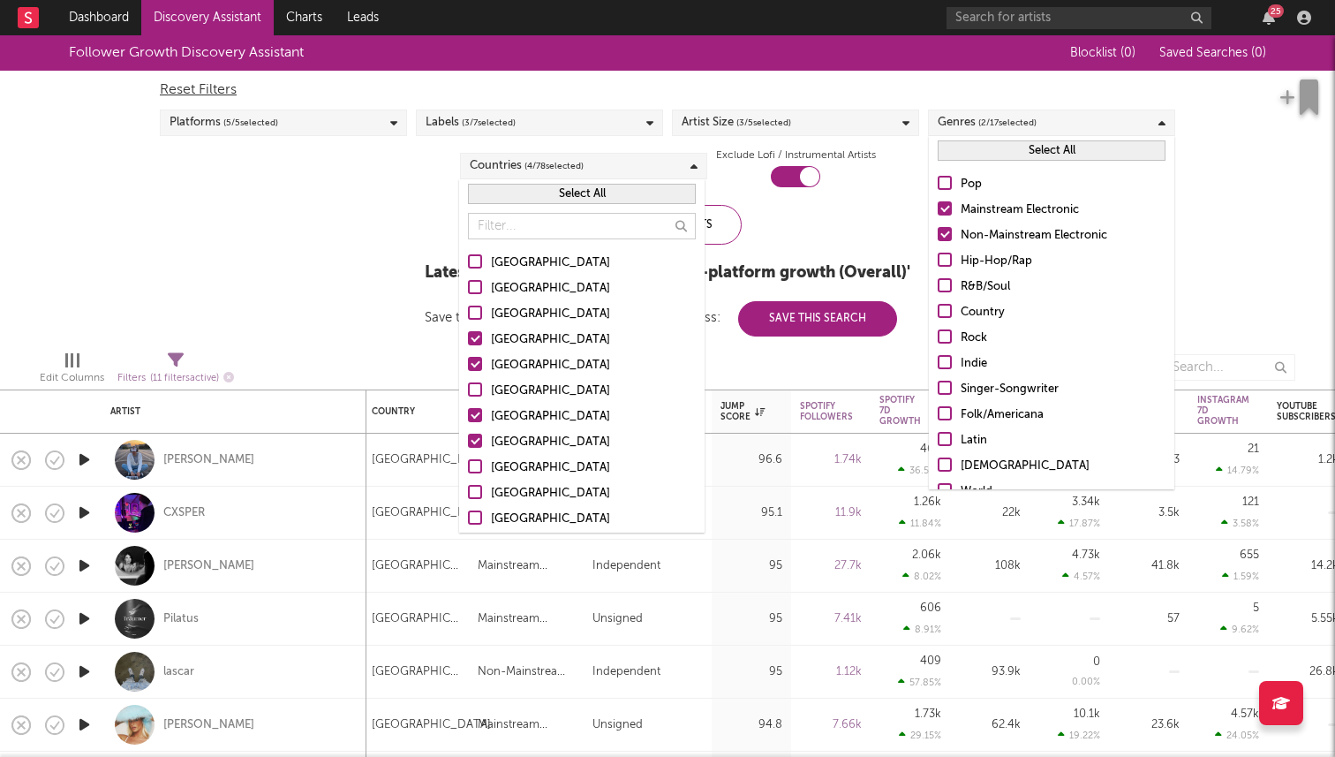
click at [474, 358] on div at bounding box center [475, 364] width 14 height 14
click at [468, 358] on input "Germany" at bounding box center [468, 365] width 0 height 21
click at [476, 340] on div at bounding box center [475, 338] width 14 height 14
click at [468, 340] on input "United Kingdom" at bounding box center [468, 339] width 0 height 21
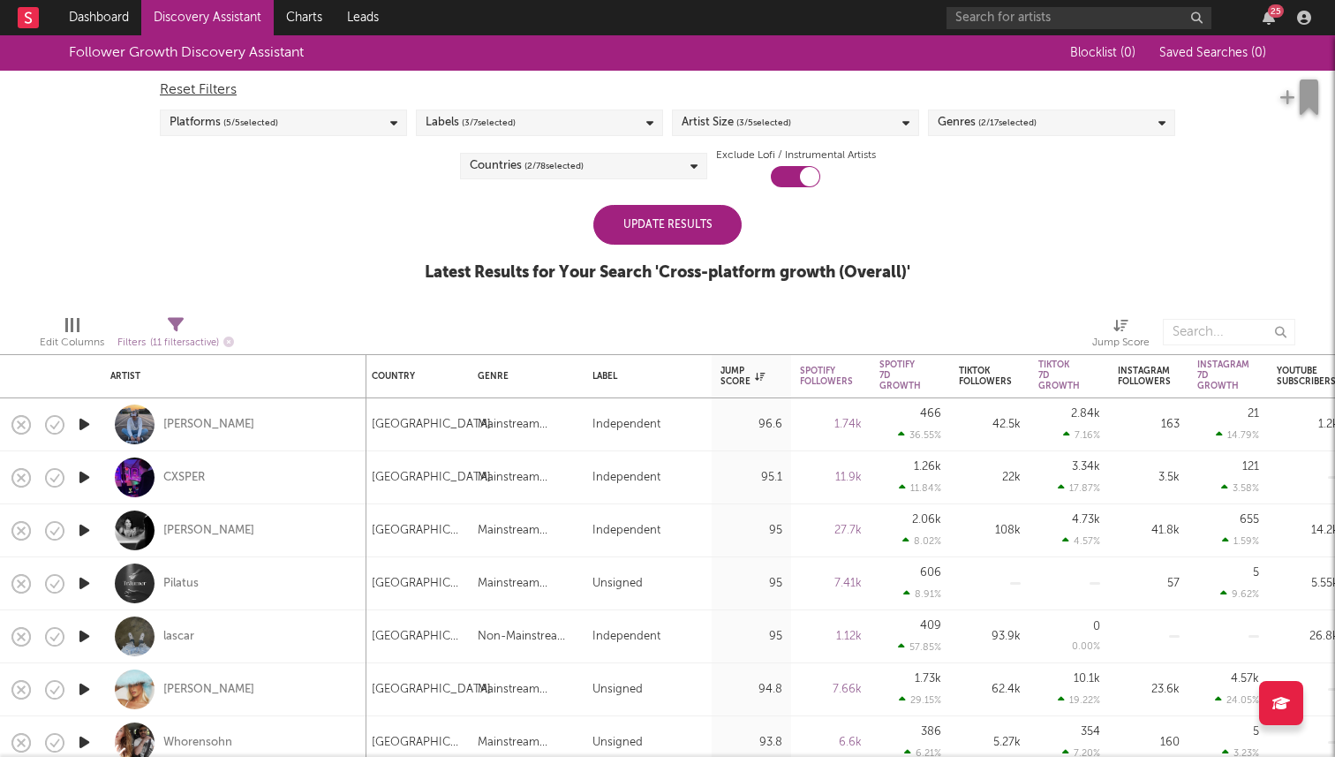
click at [804, 220] on div "Update Results Latest Results for Your Search ' Cross-platform growth (Overall)…" at bounding box center [668, 253] width 486 height 96
click at [668, 233] on div "Update Results" at bounding box center [667, 225] width 148 height 40
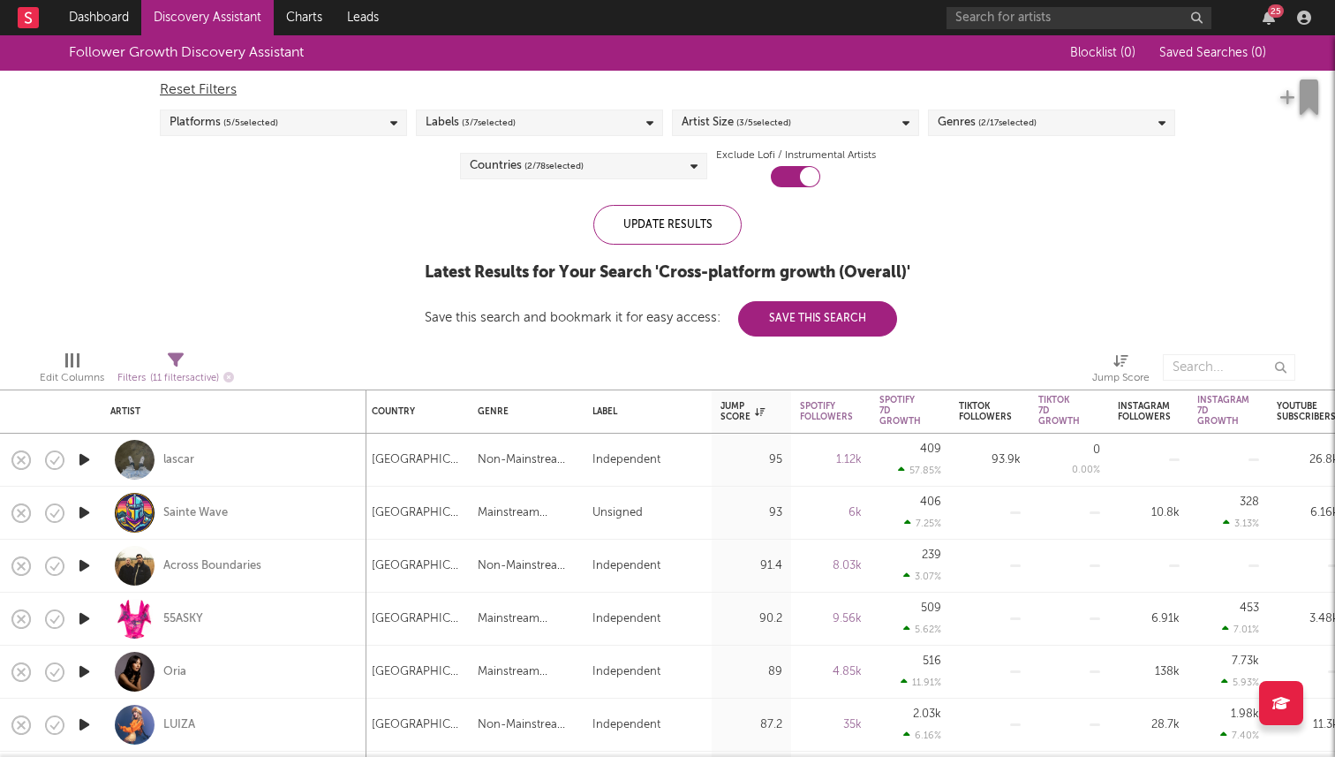
click at [641, 168] on div "Countries ( 2 / 78 selected)" at bounding box center [583, 166] width 247 height 26
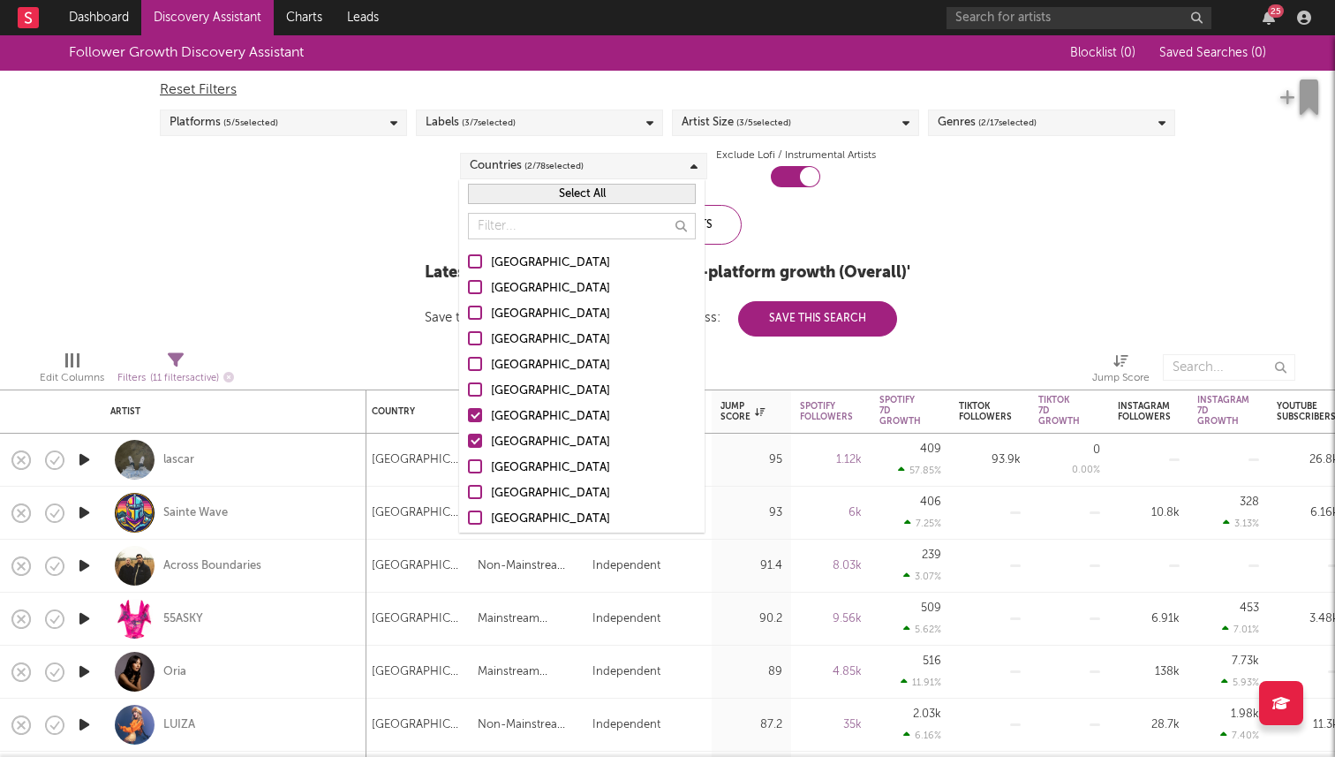
click at [481, 416] on div at bounding box center [475, 415] width 14 height 14
click at [468, 416] on input "France" at bounding box center [468, 416] width 0 height 21
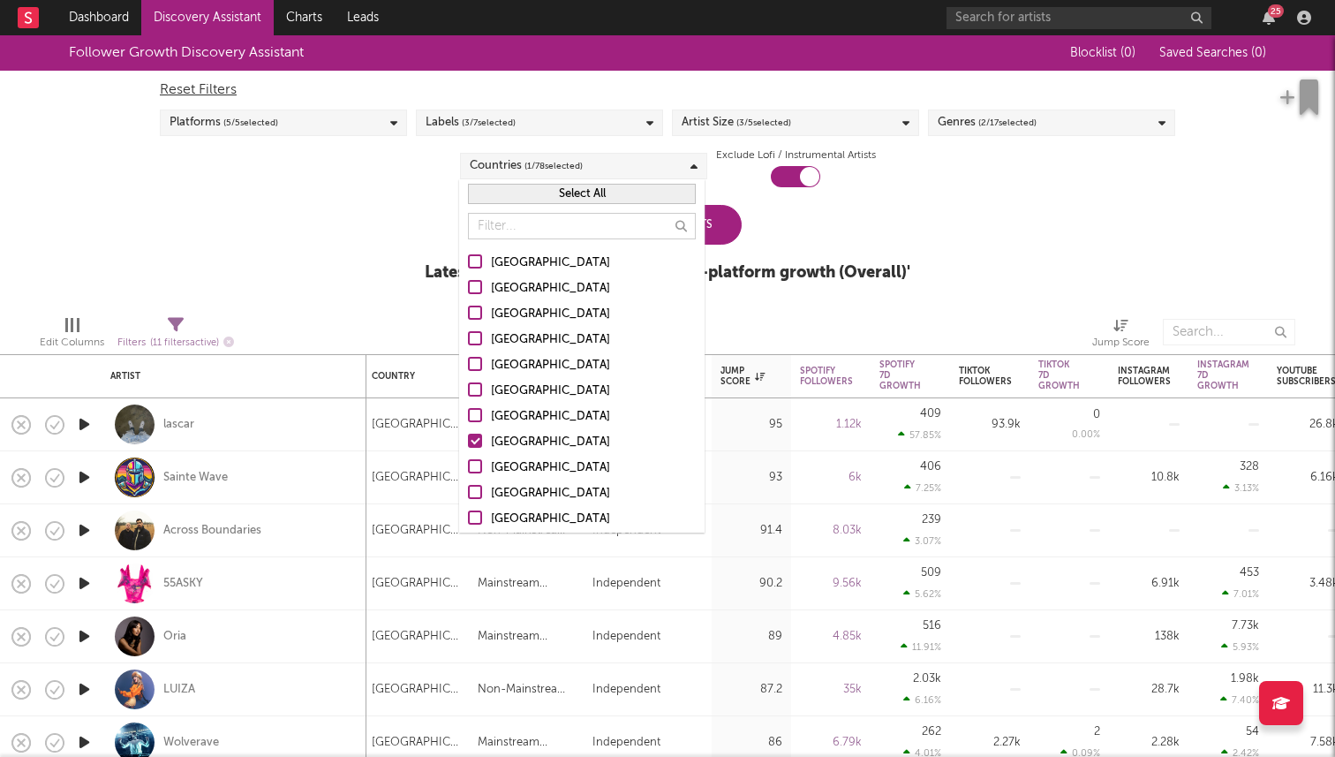
click at [870, 280] on div "Latest Results for Your Search ' Cross-platform growth (Overall) '" at bounding box center [668, 272] width 486 height 21
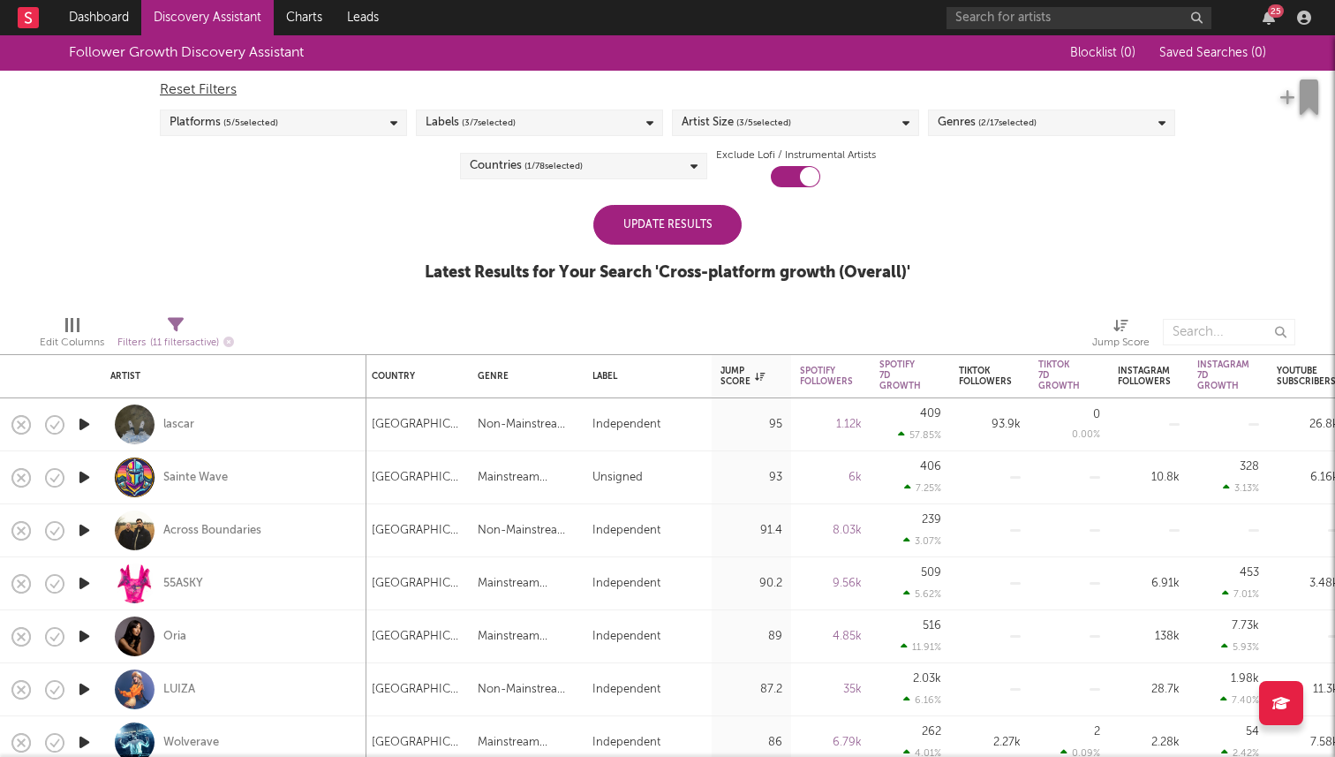
click at [666, 240] on div "Update Results" at bounding box center [667, 225] width 148 height 40
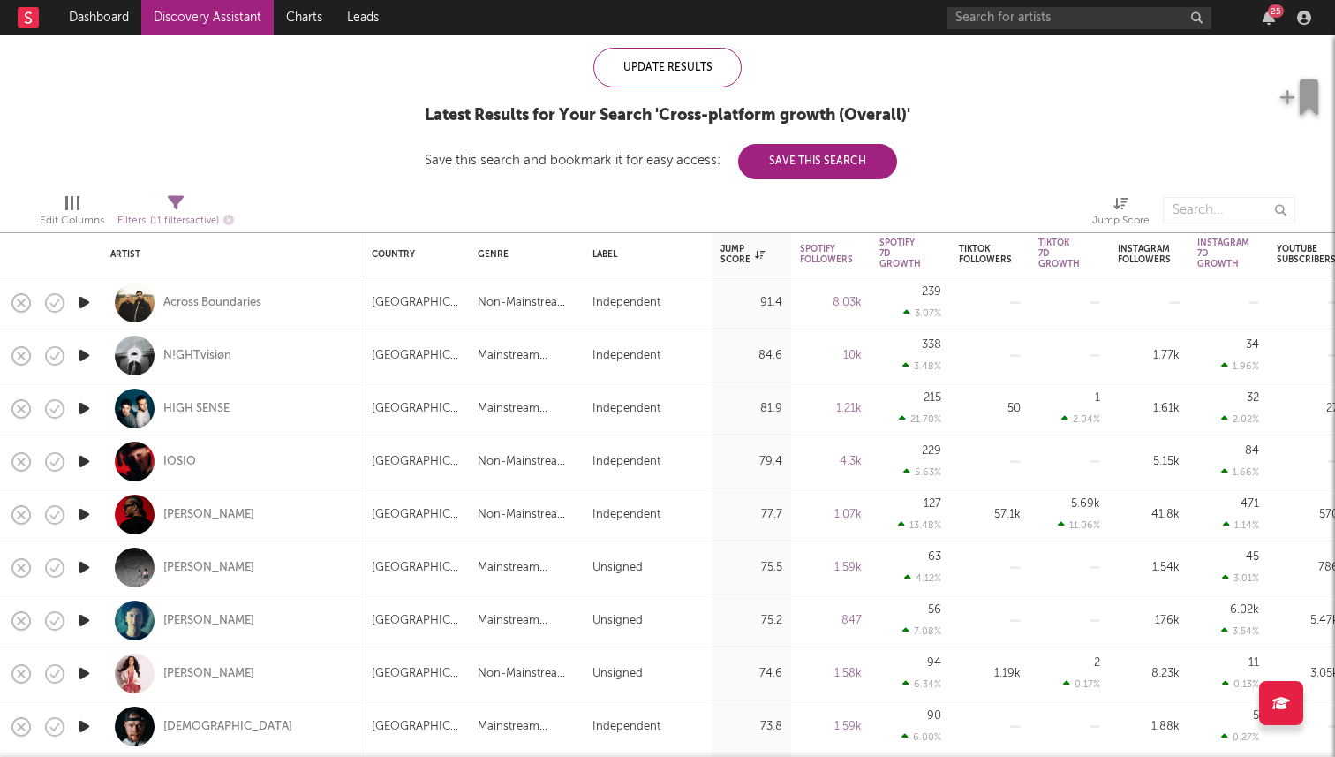
click at [229, 356] on div "N!GHTvisiøn" at bounding box center [197, 356] width 68 height 16
click at [209, 404] on div "HIGH SENSE" at bounding box center [196, 409] width 66 height 16
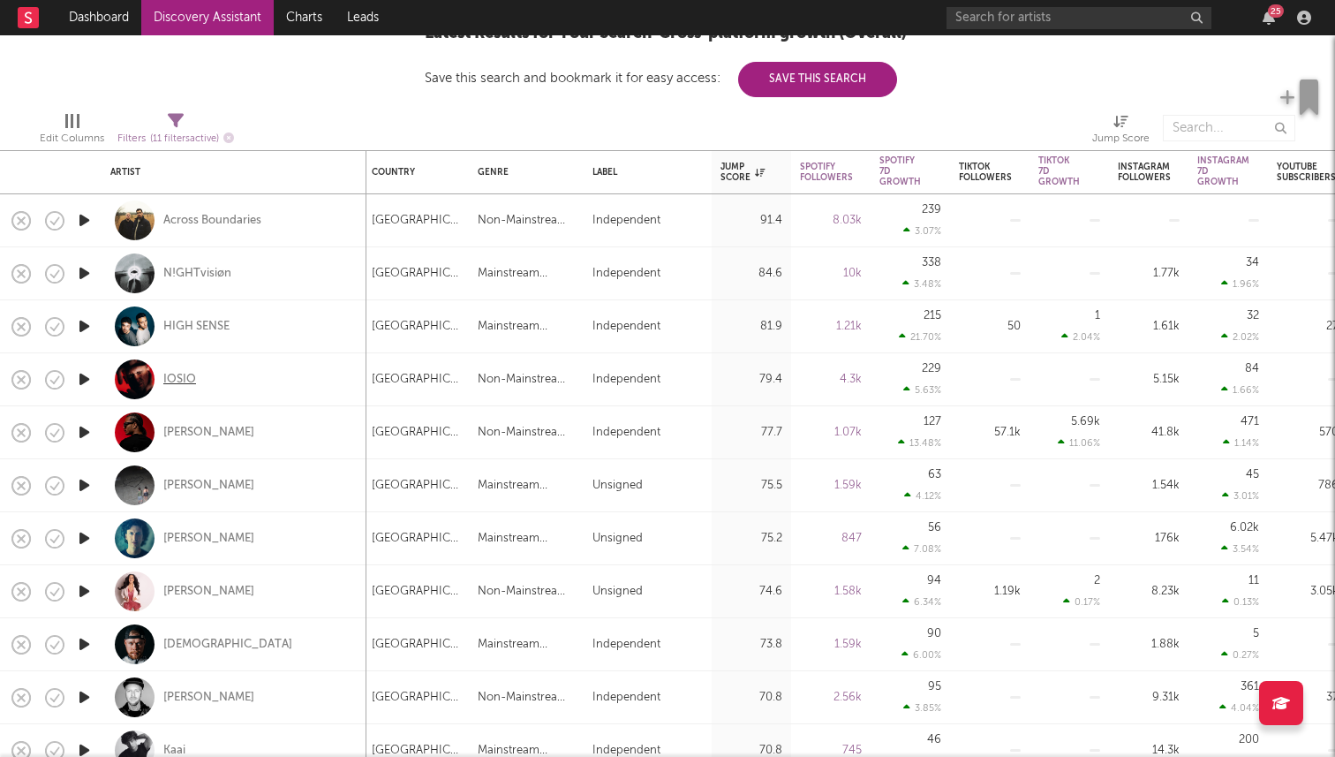
click at [185, 383] on div "IOSIO" at bounding box center [179, 380] width 33 height 16
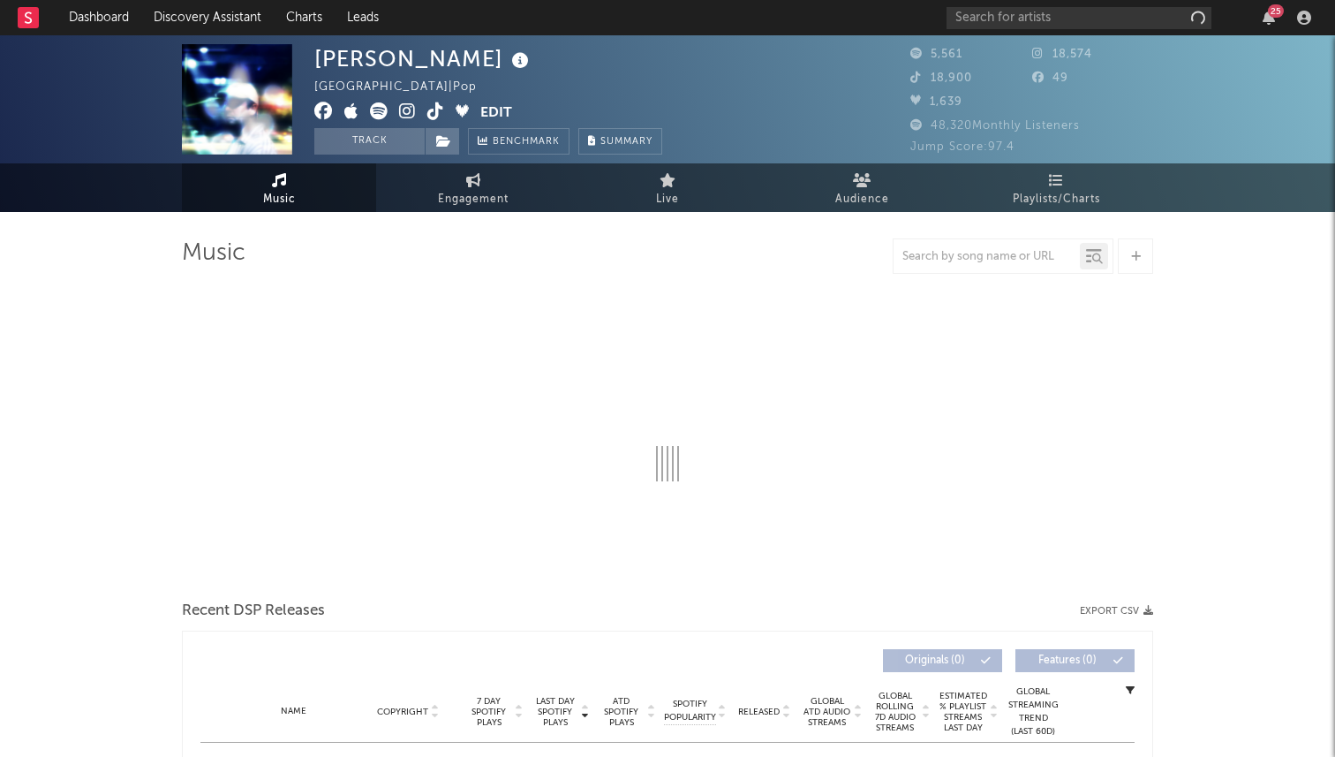
select select "1w"
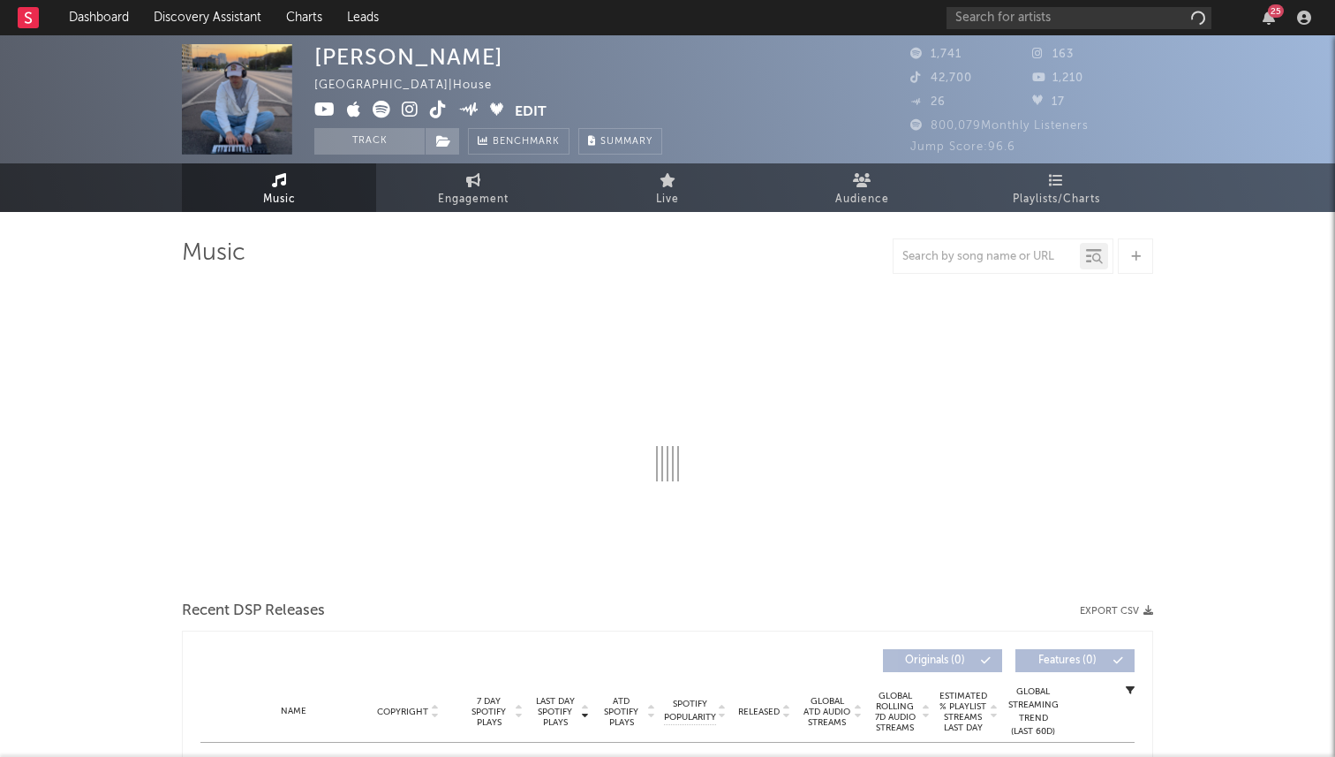
select select "1w"
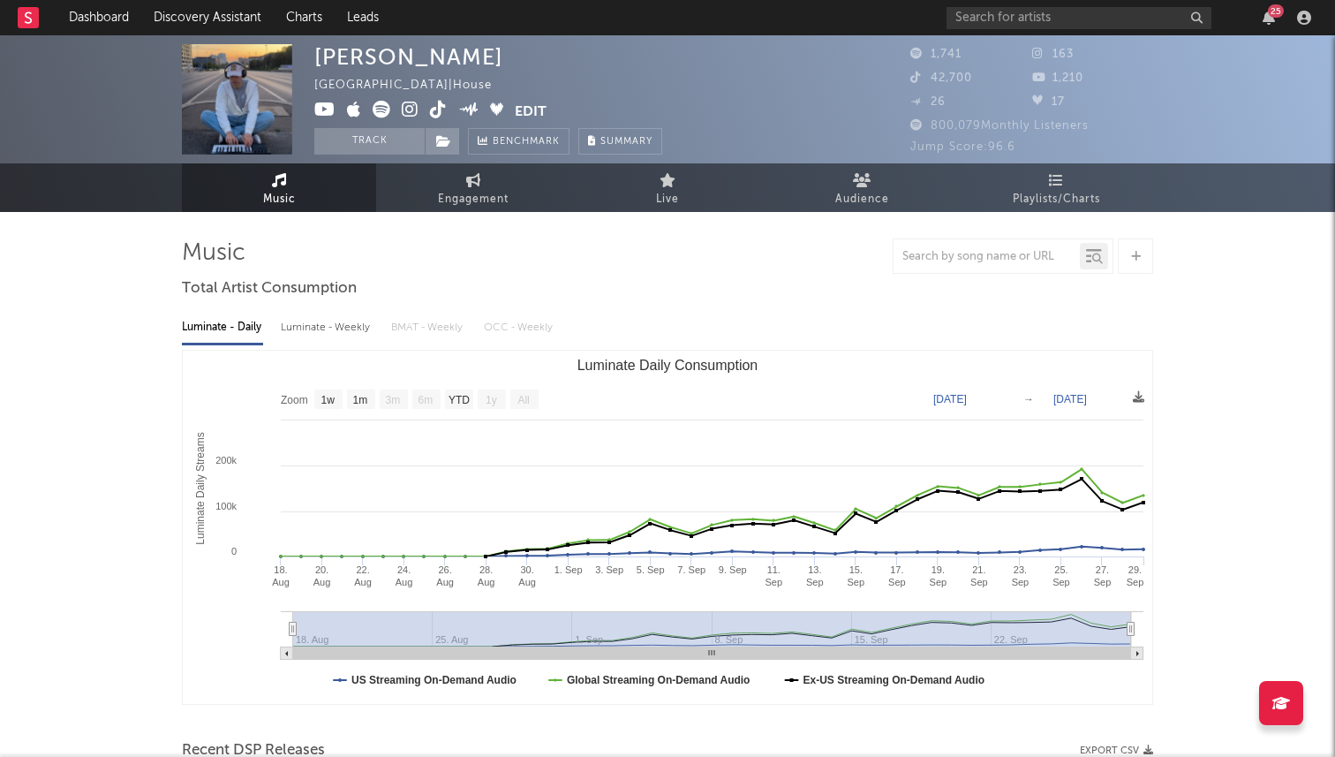
click at [411, 108] on icon at bounding box center [410, 110] width 17 height 18
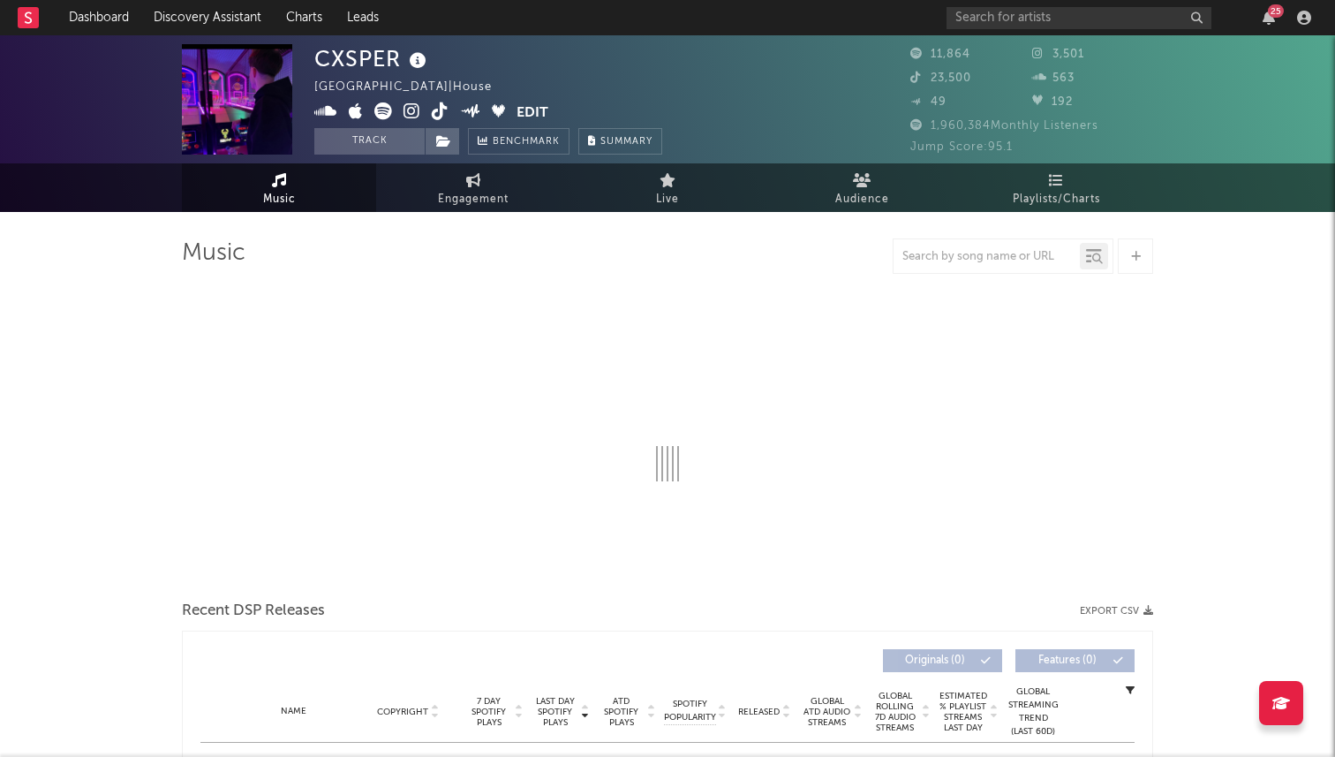
select select "6m"
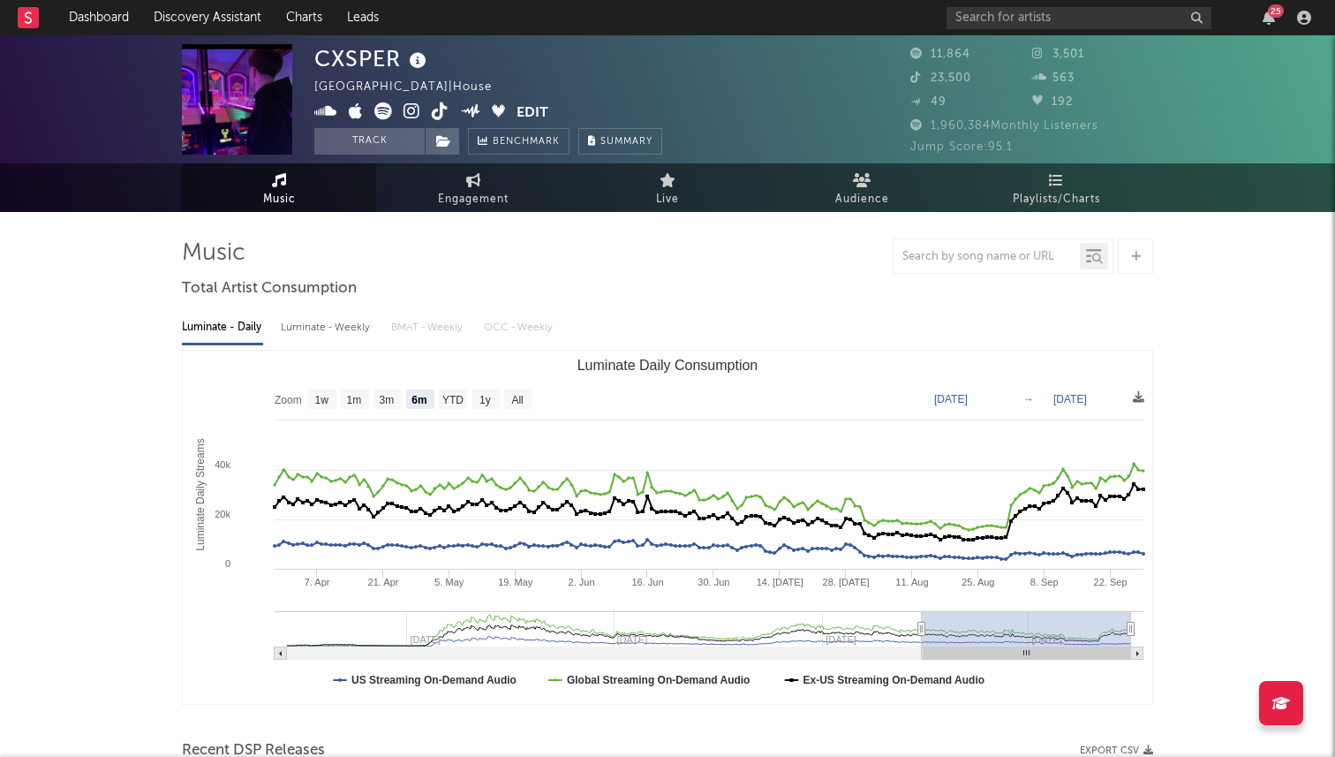
click at [417, 110] on icon at bounding box center [412, 111] width 17 height 18
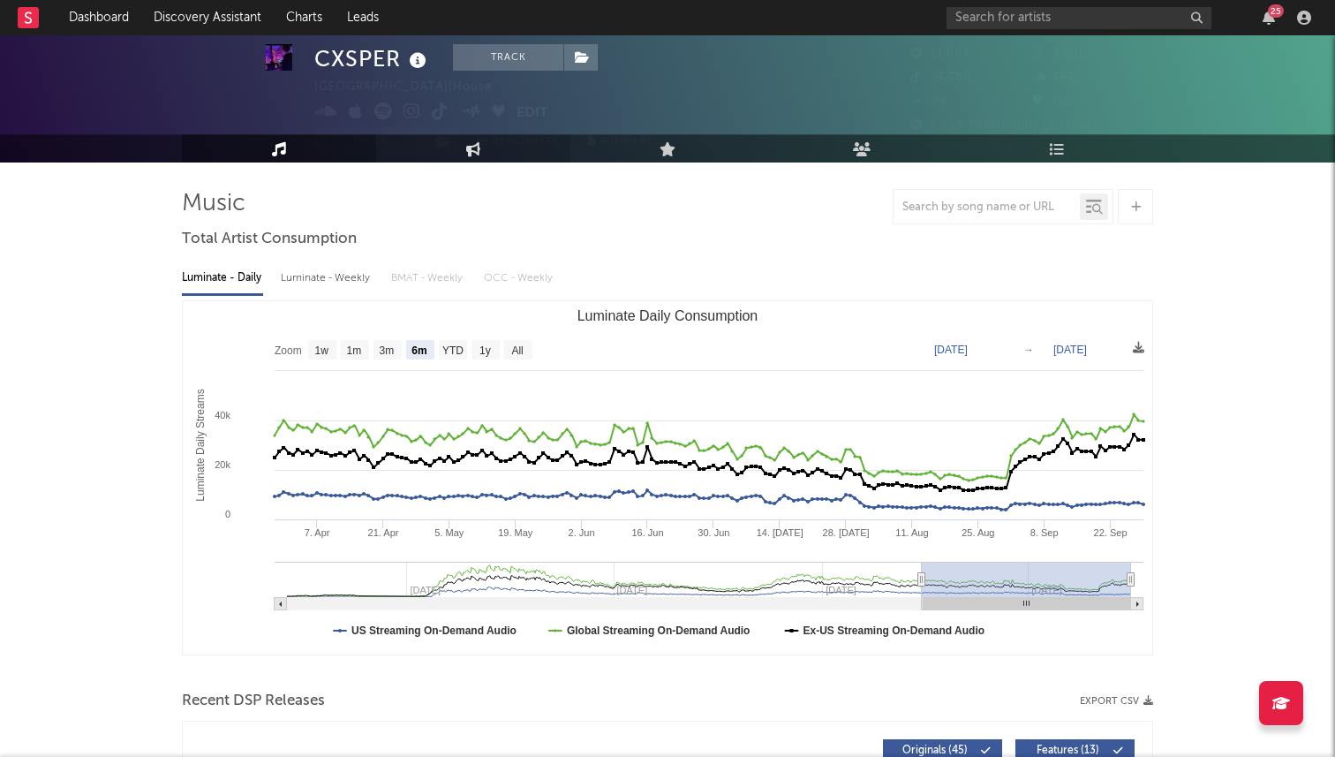
scroll to position [63, 0]
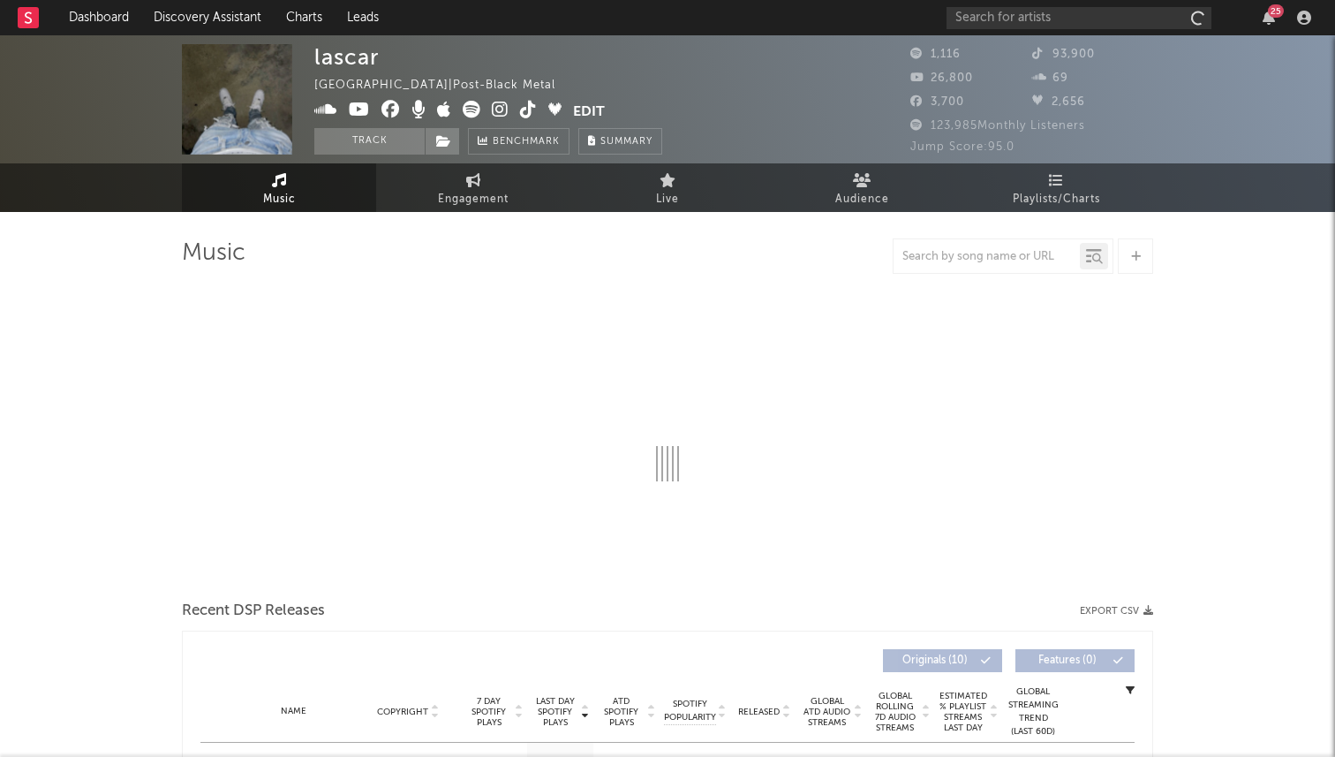
select select "1w"
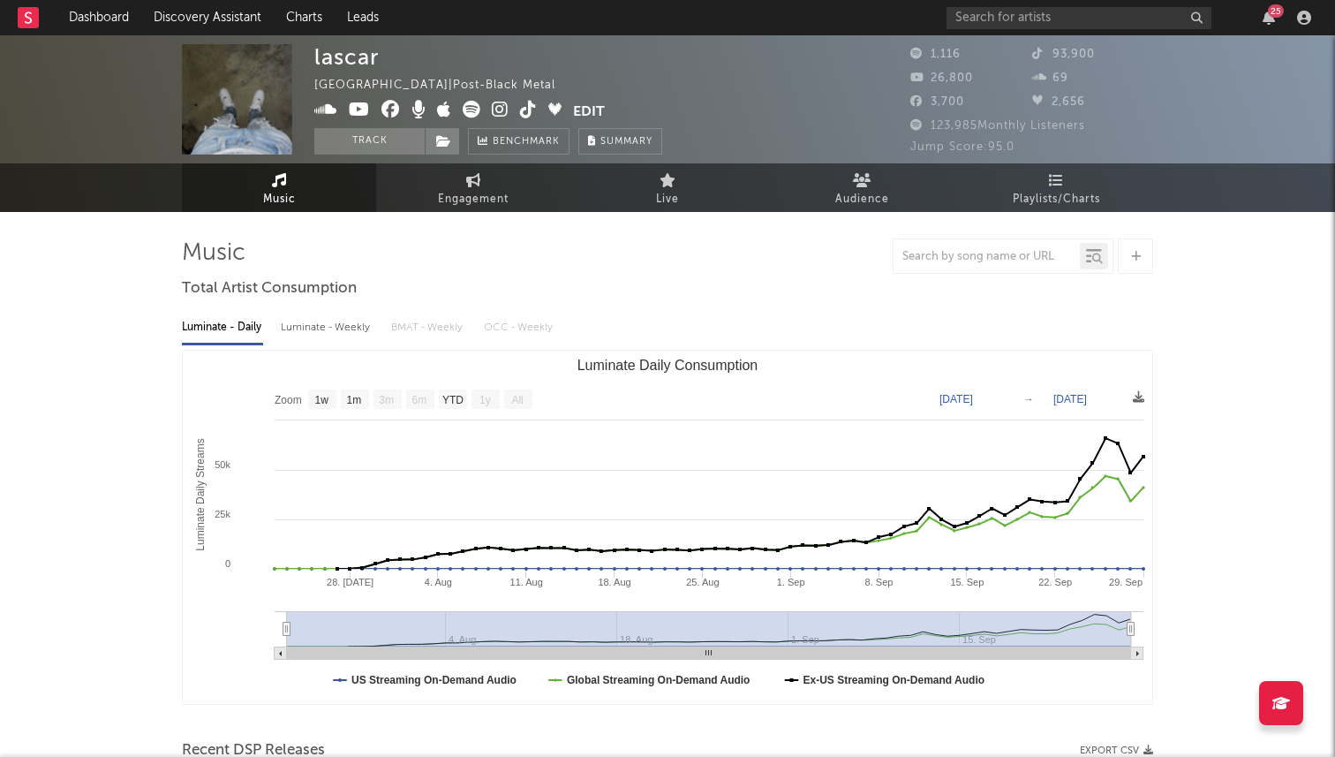
click at [502, 110] on icon at bounding box center [500, 110] width 17 height 18
click at [356, 108] on icon at bounding box center [359, 110] width 21 height 18
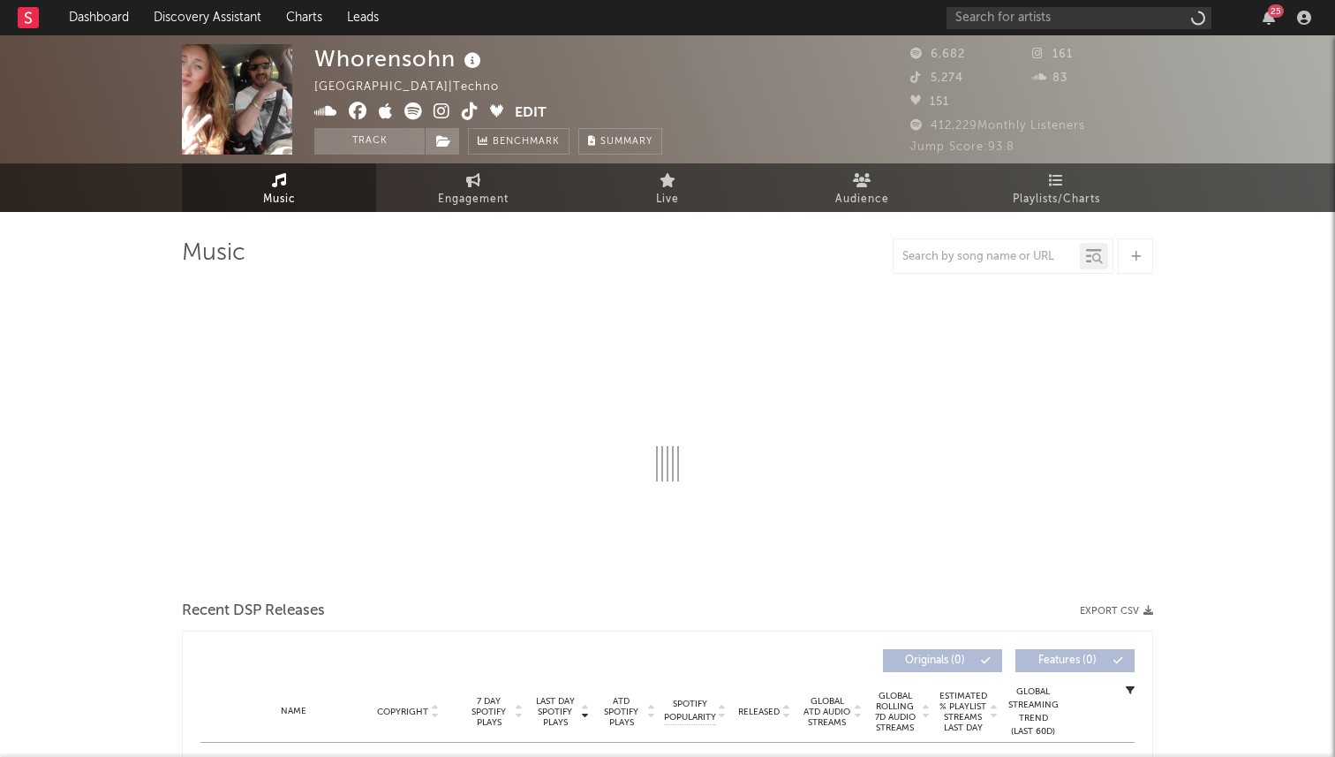
select select "6m"
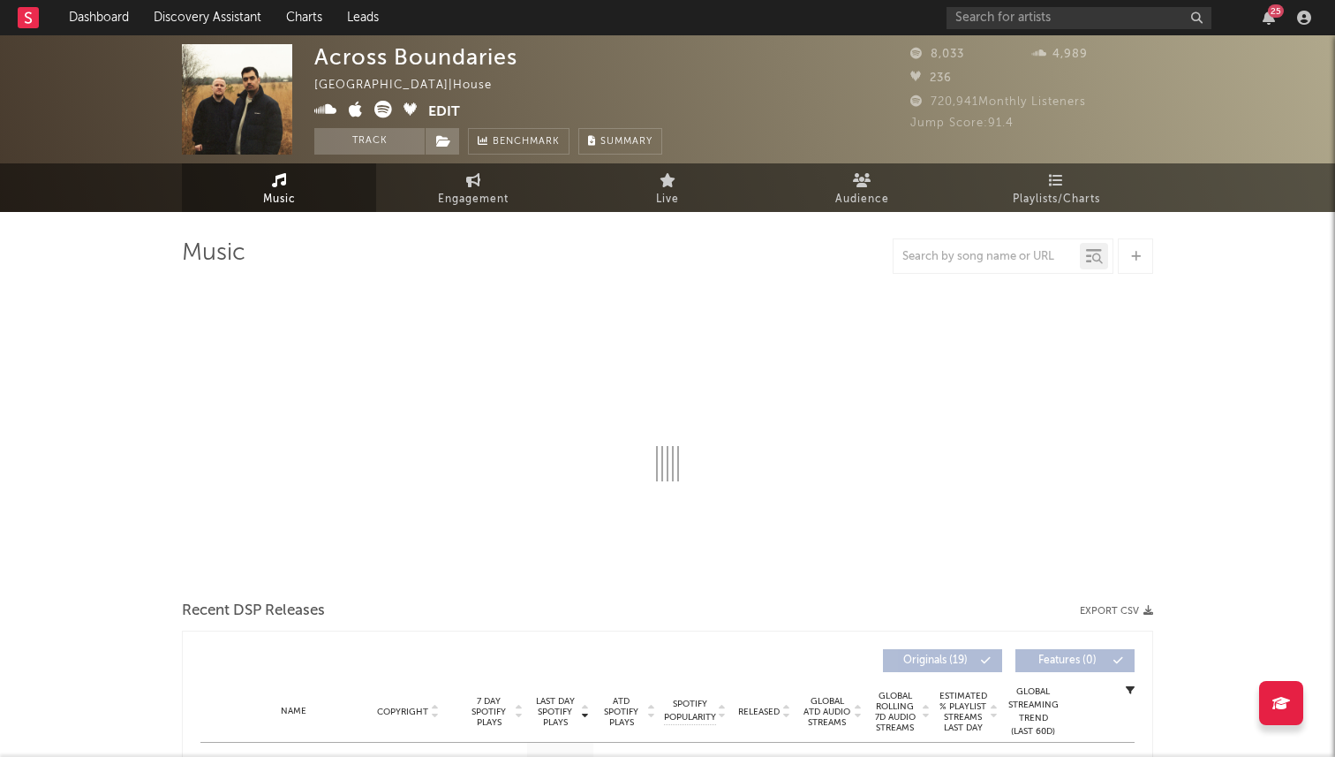
select select "6m"
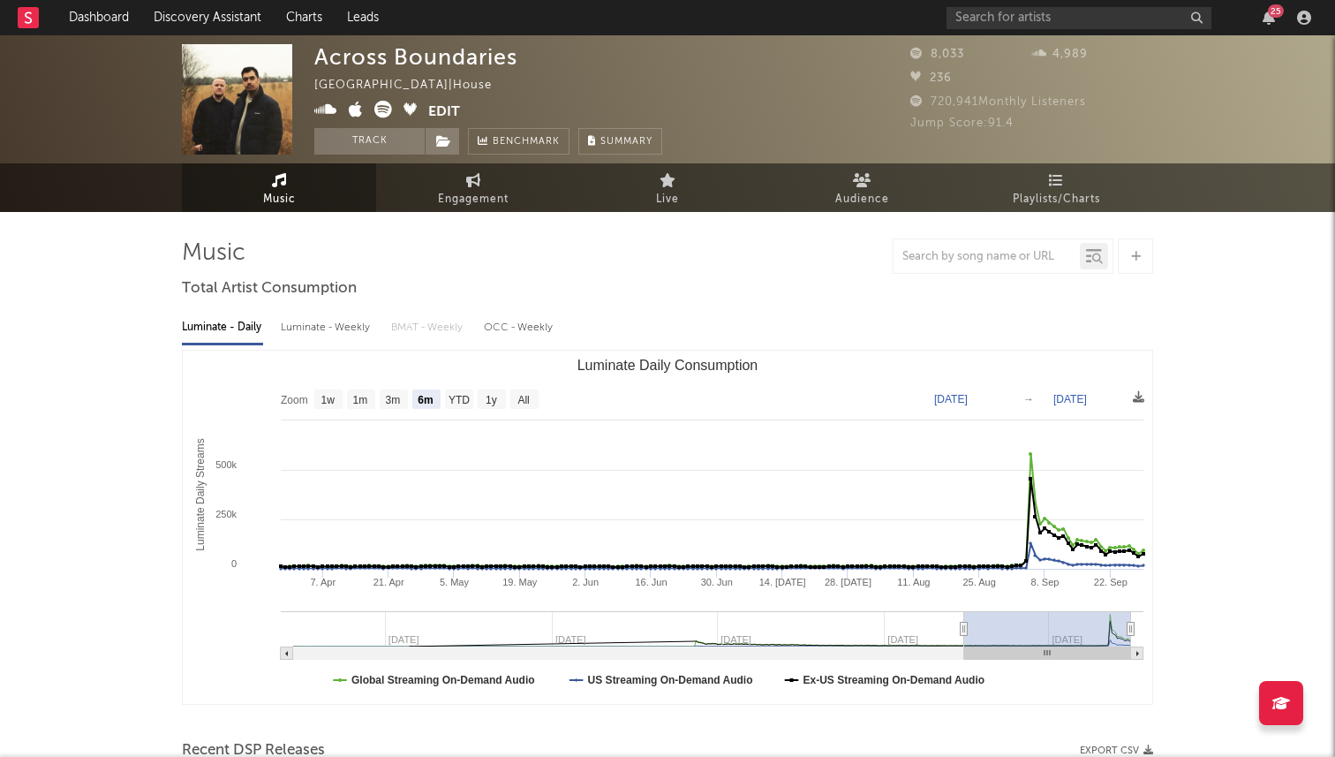
click at [384, 111] on icon at bounding box center [383, 110] width 18 height 18
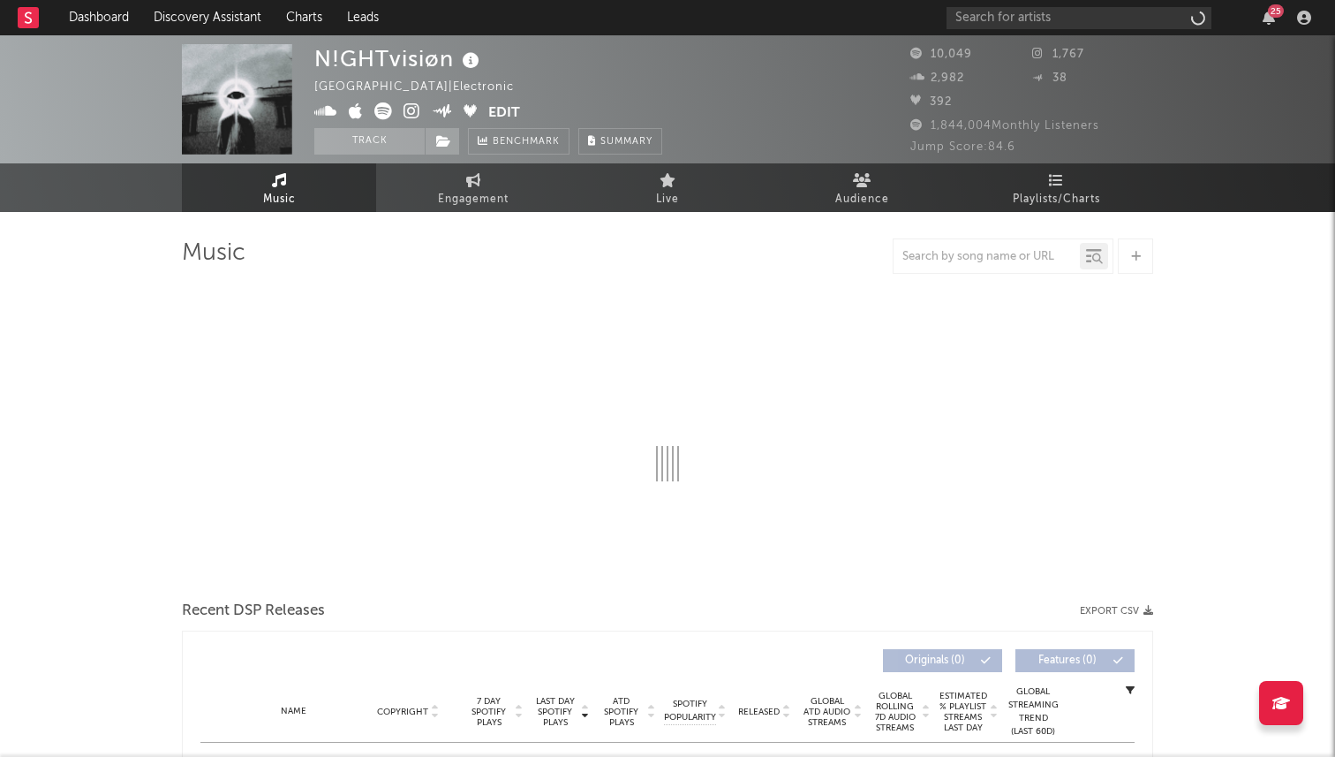
select select "6m"
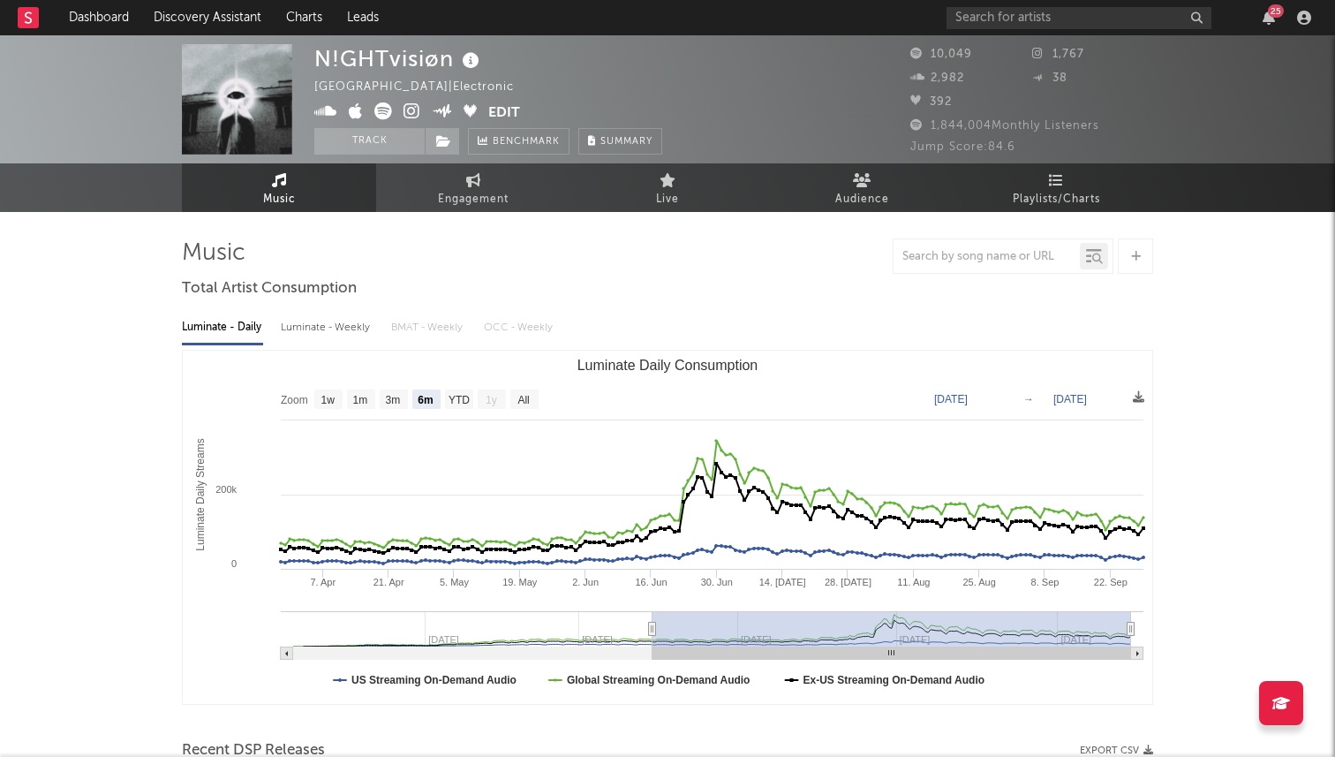
click at [412, 107] on icon at bounding box center [412, 111] width 17 height 18
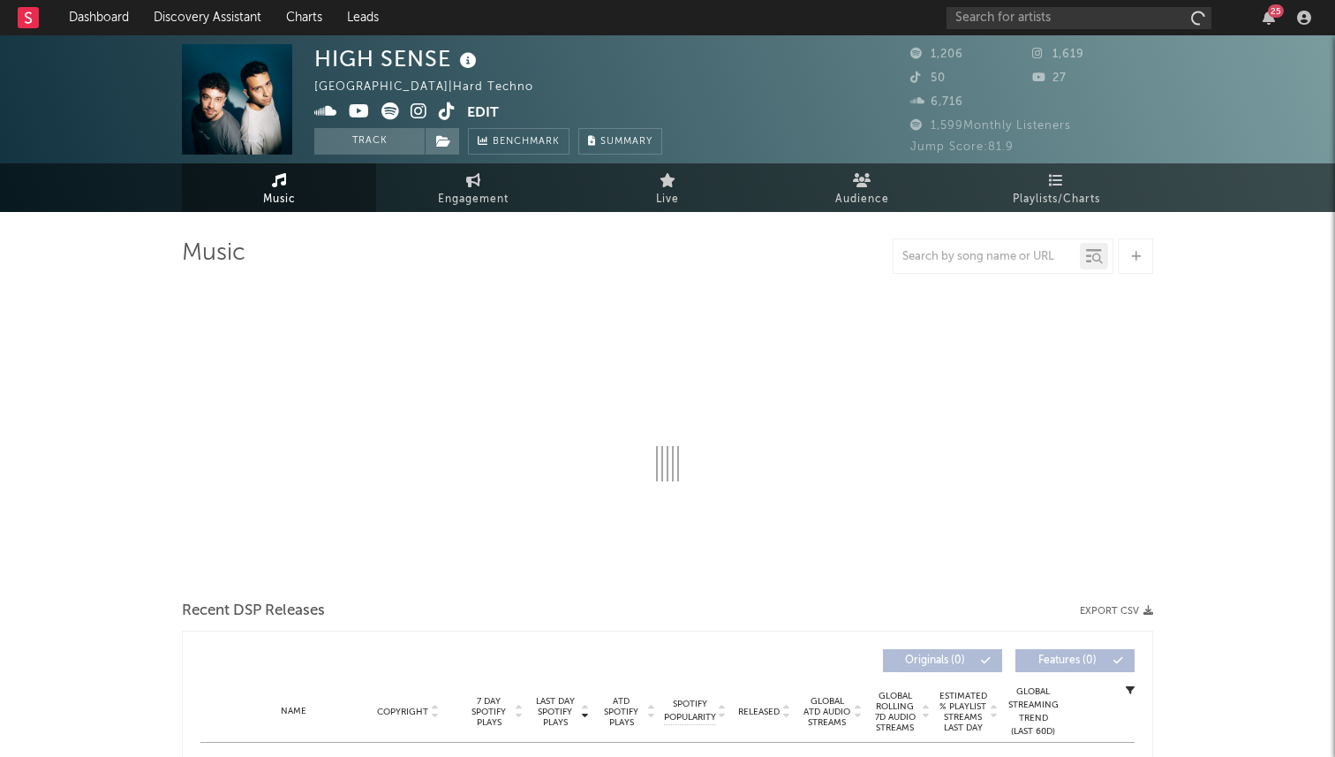
select select "1w"
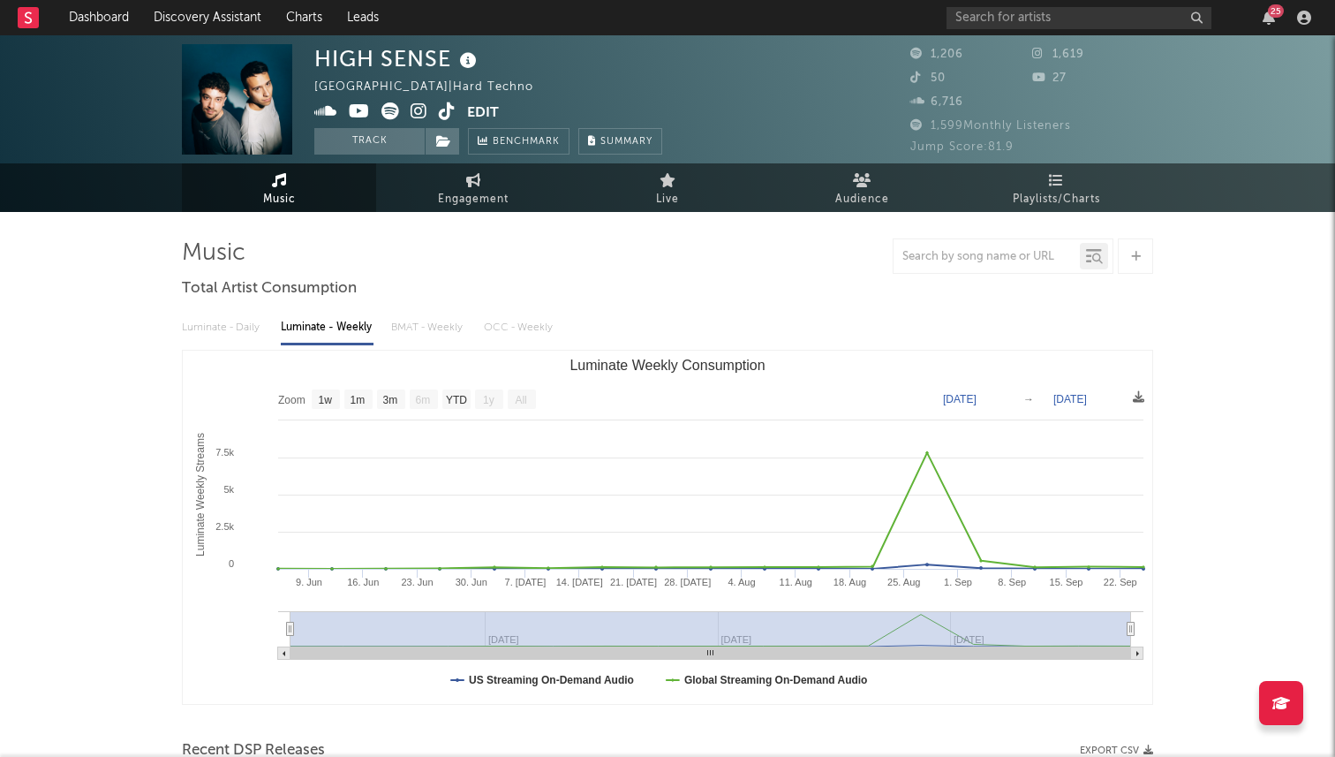
click at [412, 106] on icon at bounding box center [419, 111] width 17 height 18
drag, startPoint x: 317, startPoint y: 58, endPoint x: 446, endPoint y: 56, distance: 129.0
click at [446, 56] on div "HIGH SENSE" at bounding box center [397, 58] width 167 height 29
copy div "HIGH SENSE"
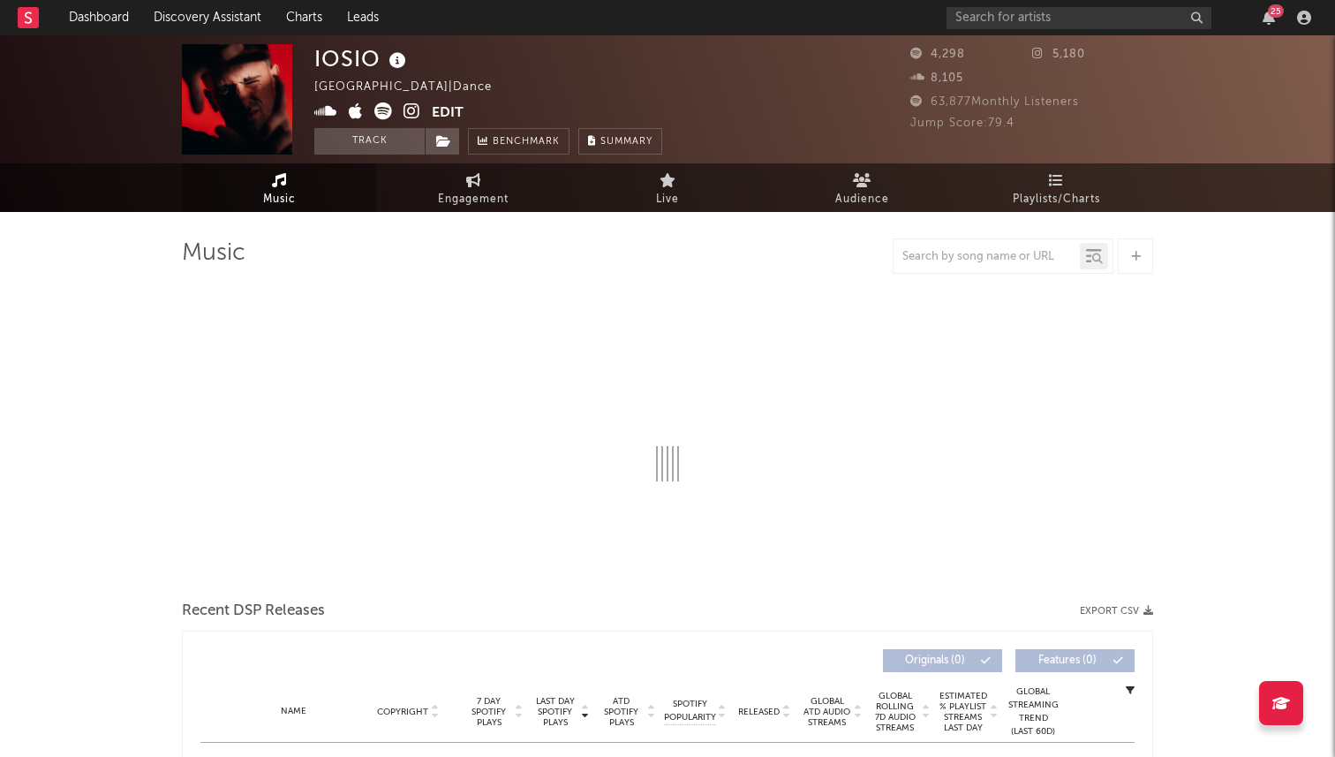
select select "1w"
